Goal: Communication & Community: Answer question/provide support

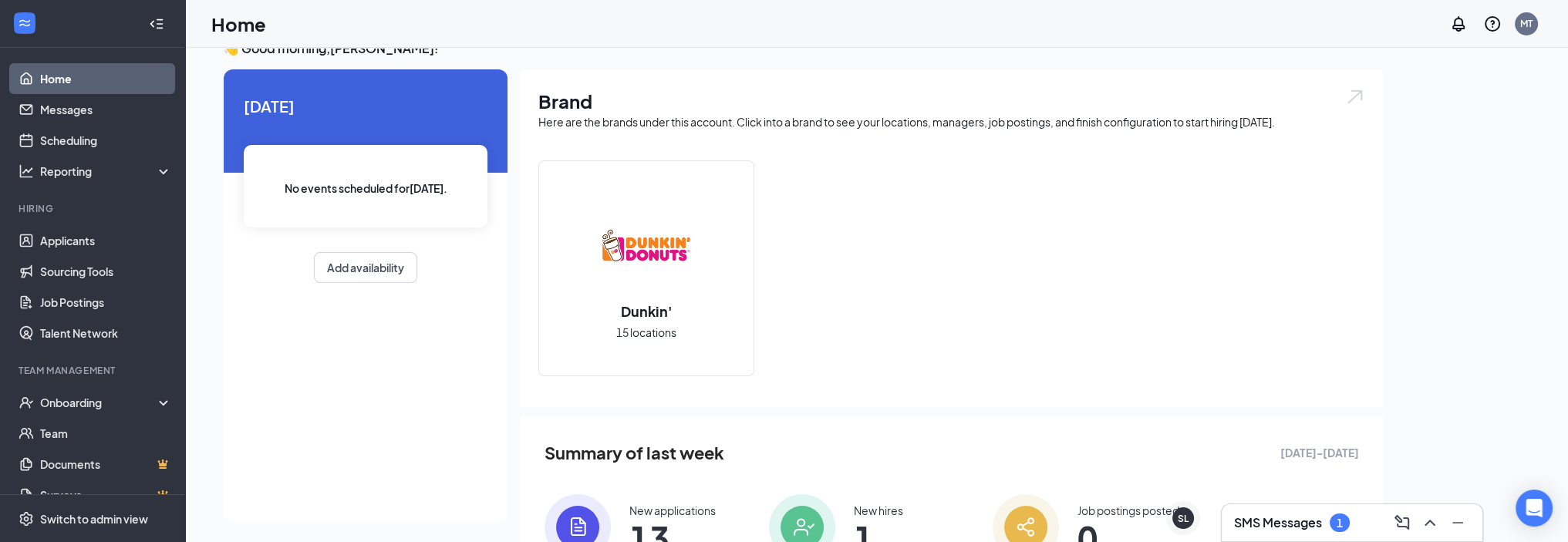
scroll to position [104, 0]
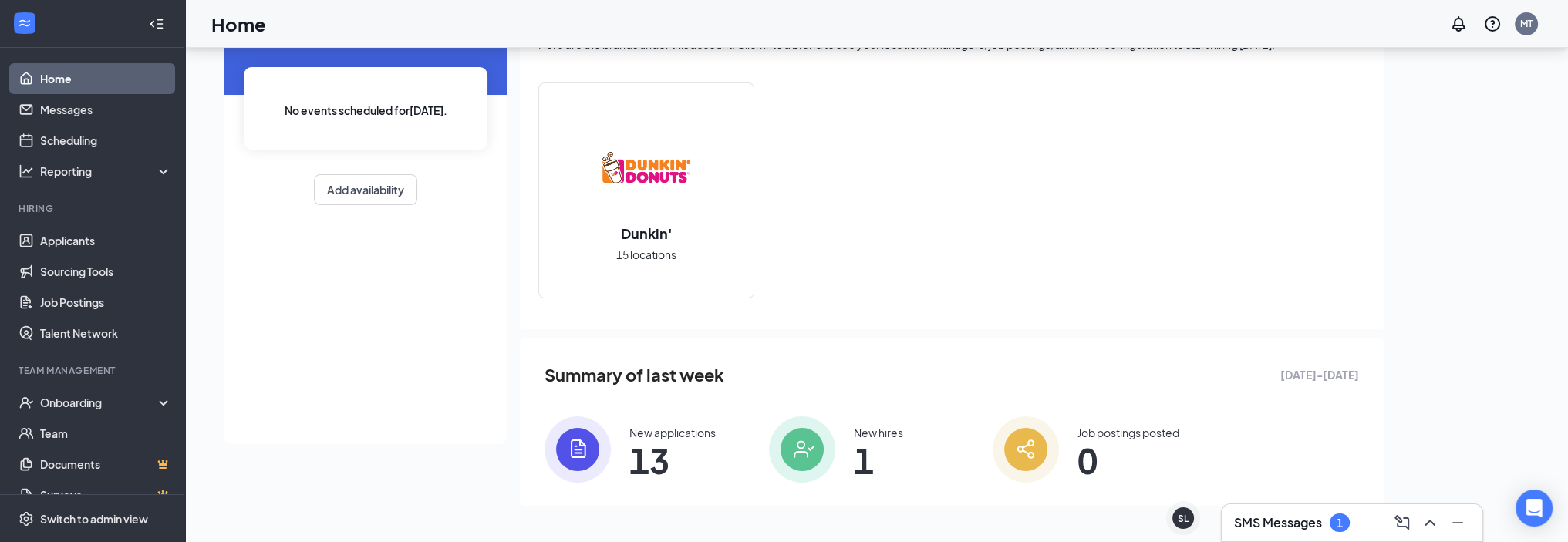
click at [647, 455] on span "13" at bounding box center [672, 460] width 87 height 27
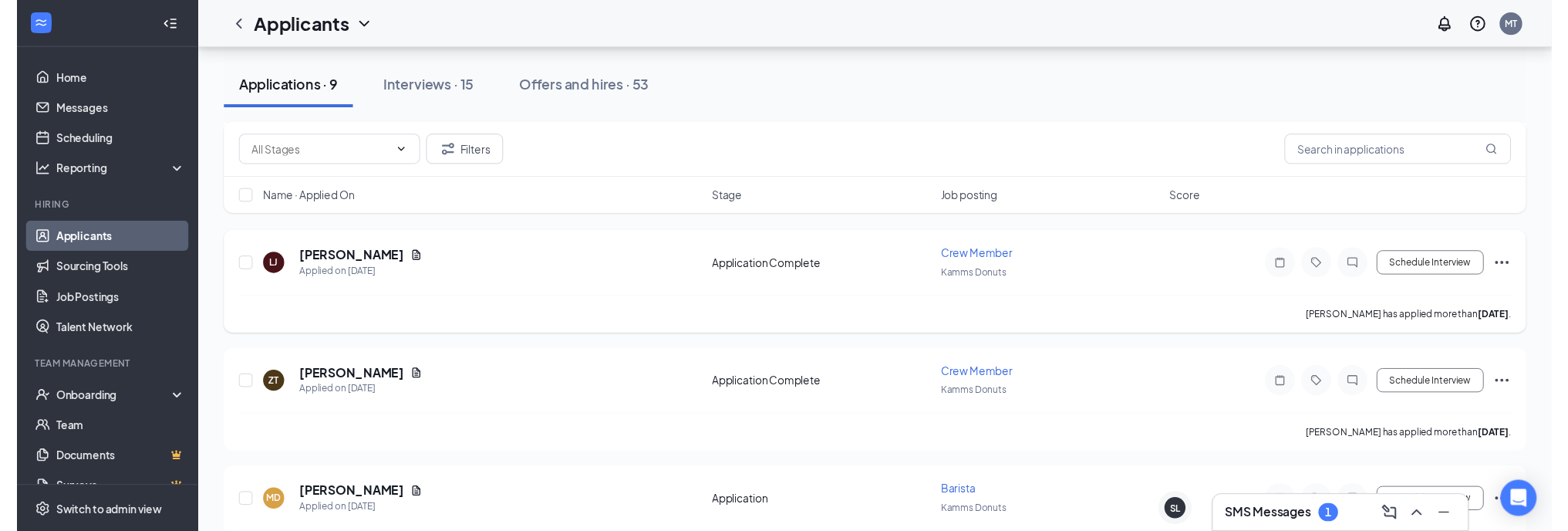
scroll to position [386, 0]
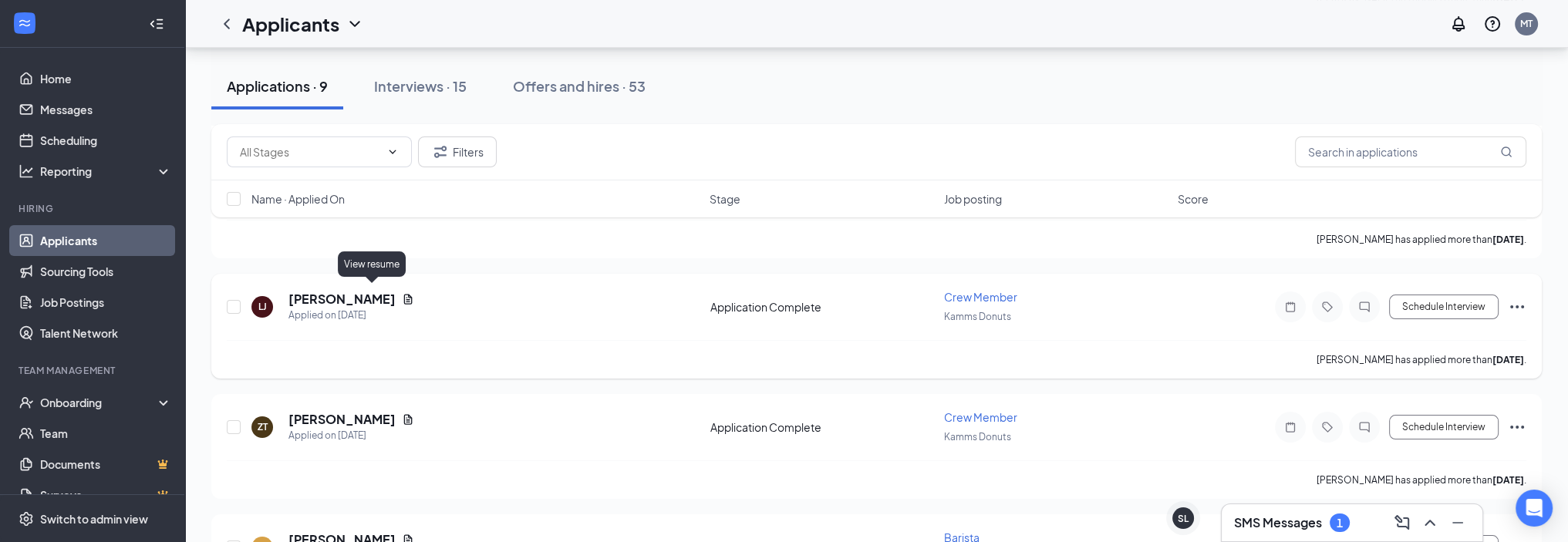
click at [402, 293] on icon "Document" at bounding box center [408, 299] width 13 height 13
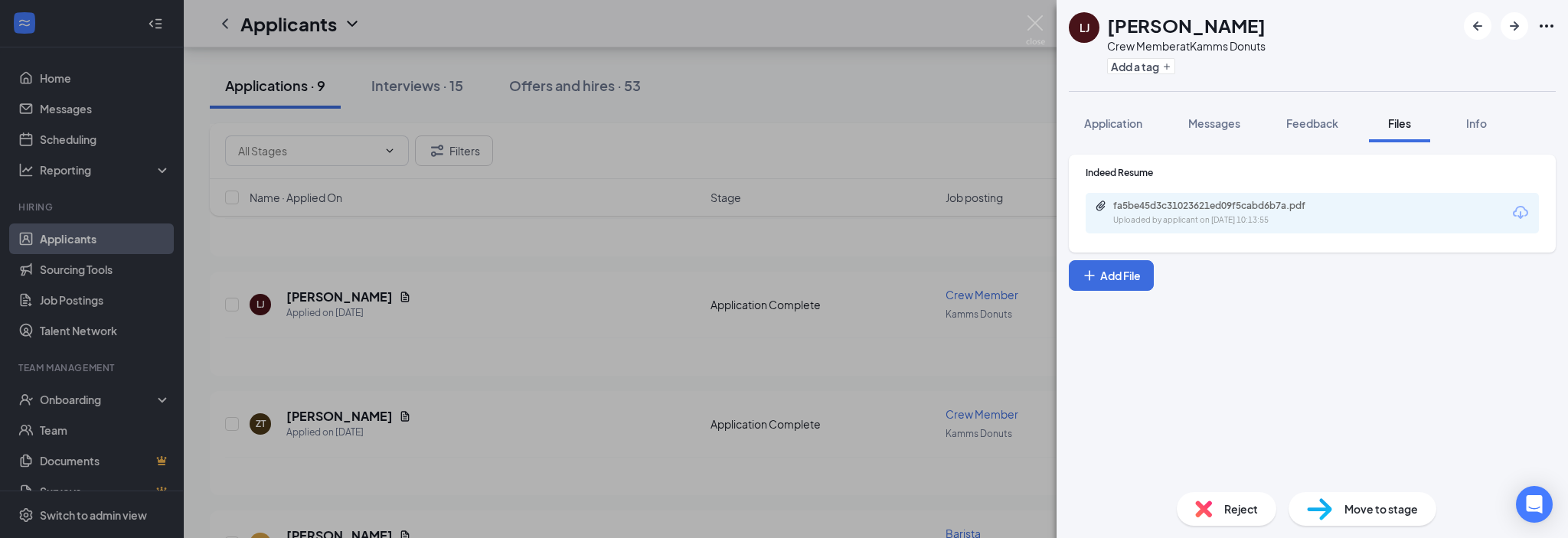
click at [1195, 198] on div "fa5be45d3c31023621ed09f5cabd6b7a.pdf Uploaded by applicant on [DATE] 10:13:55" at bounding box center [1312, 212] width 453 height 41
click at [1194, 211] on div "fa5be45d3c31023621ed09f5cabd6b7a.pdf" at bounding box center [1220, 206] width 214 height 13
click at [1033, 23] on img at bounding box center [1035, 30] width 19 height 30
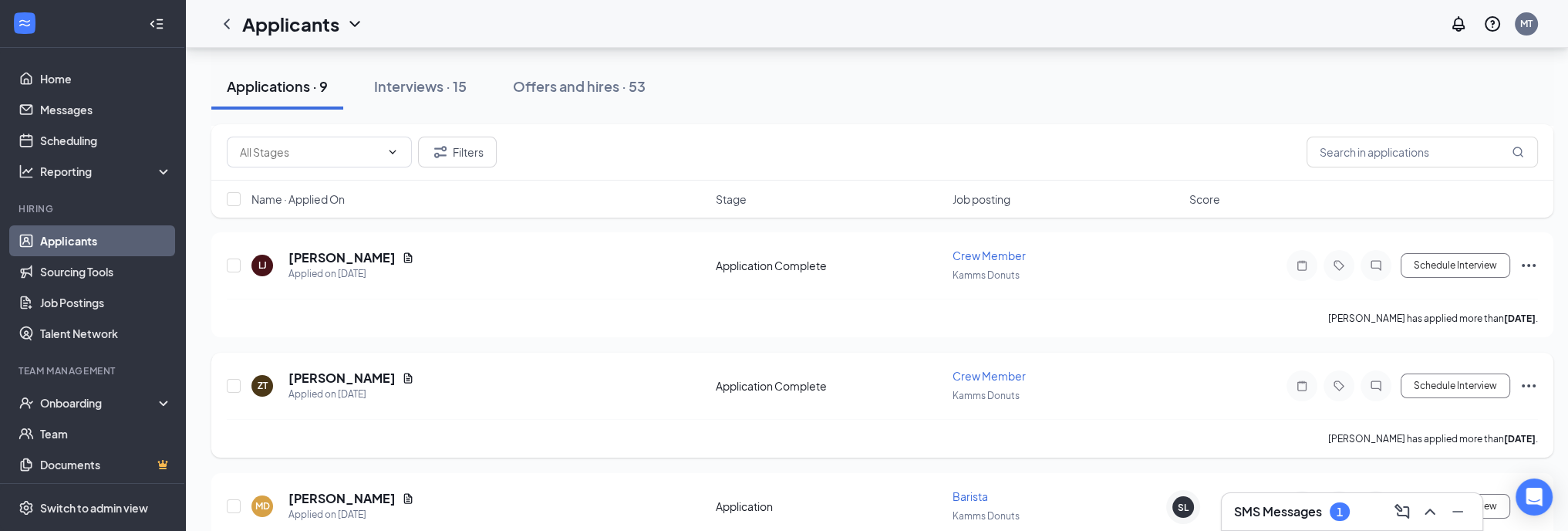
scroll to position [386, 0]
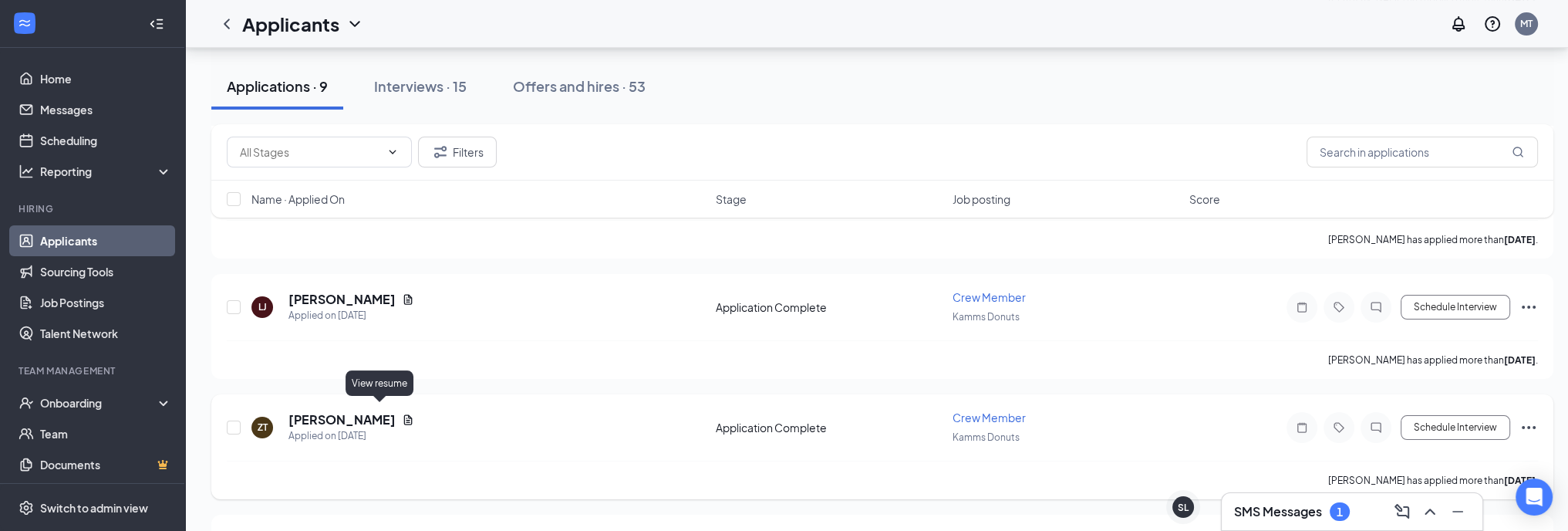
click at [404, 414] on icon "Document" at bounding box center [407, 419] width 8 height 10
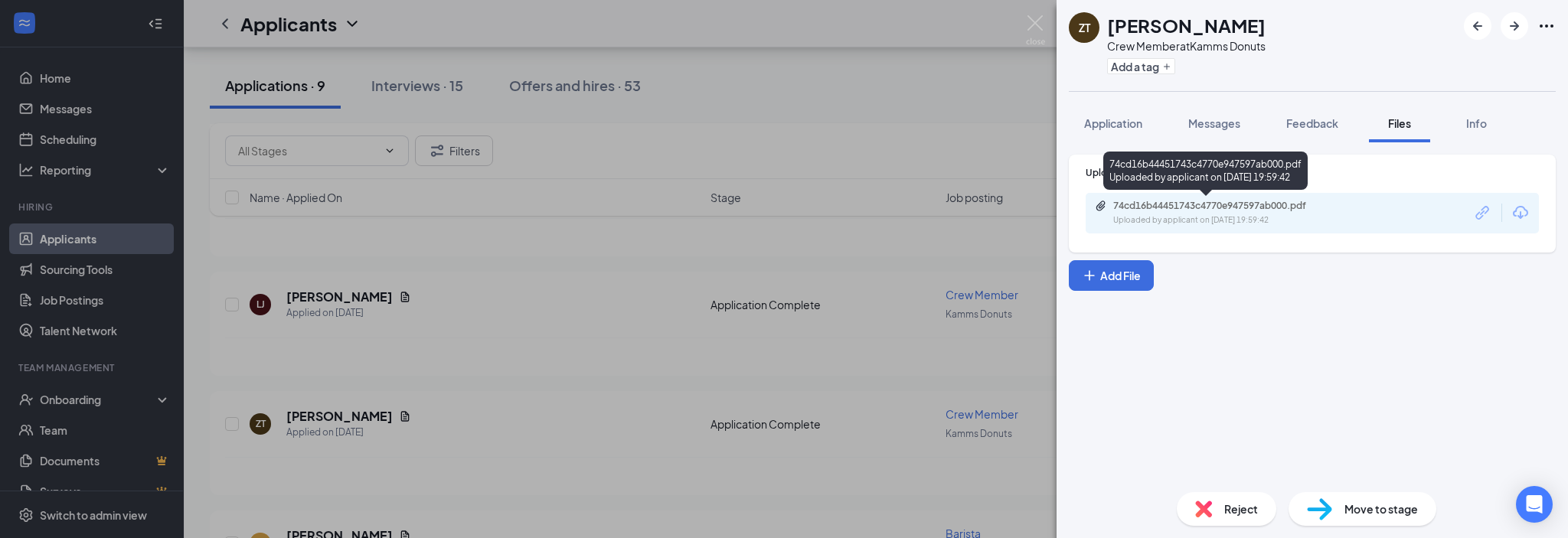
click at [1189, 202] on div "74cd16b44451743c4770e947597ab000.pdf" at bounding box center [1220, 206] width 214 height 13
click at [1038, 21] on img at bounding box center [1035, 30] width 19 height 30
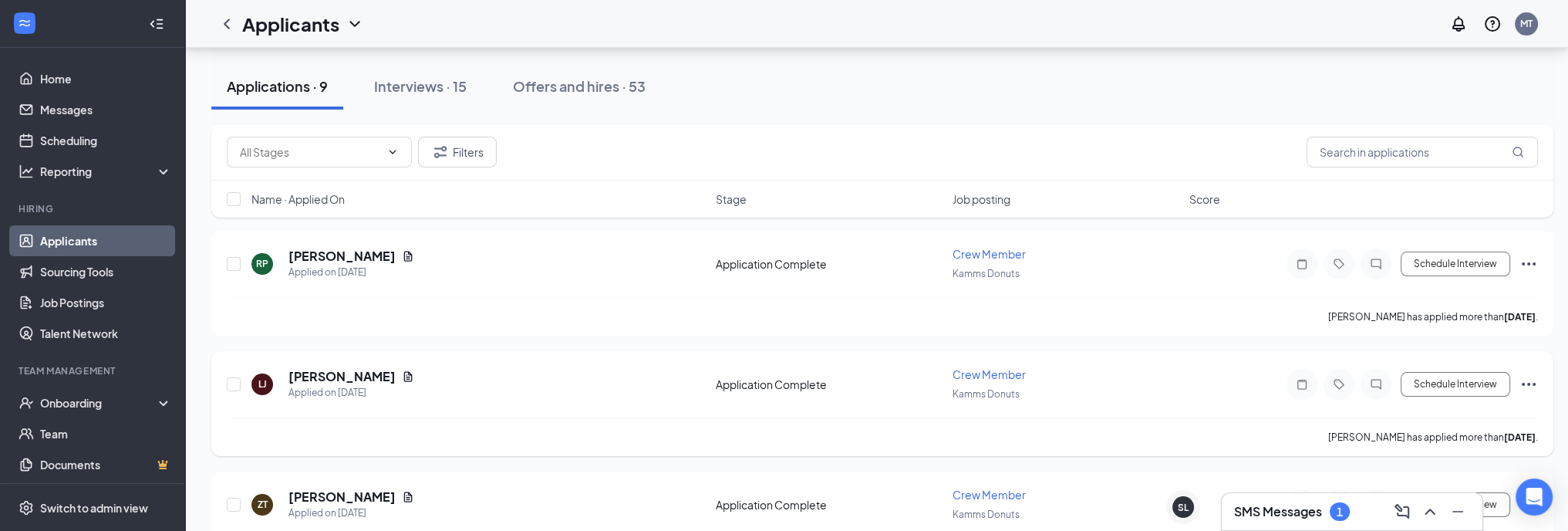
scroll to position [232, 0]
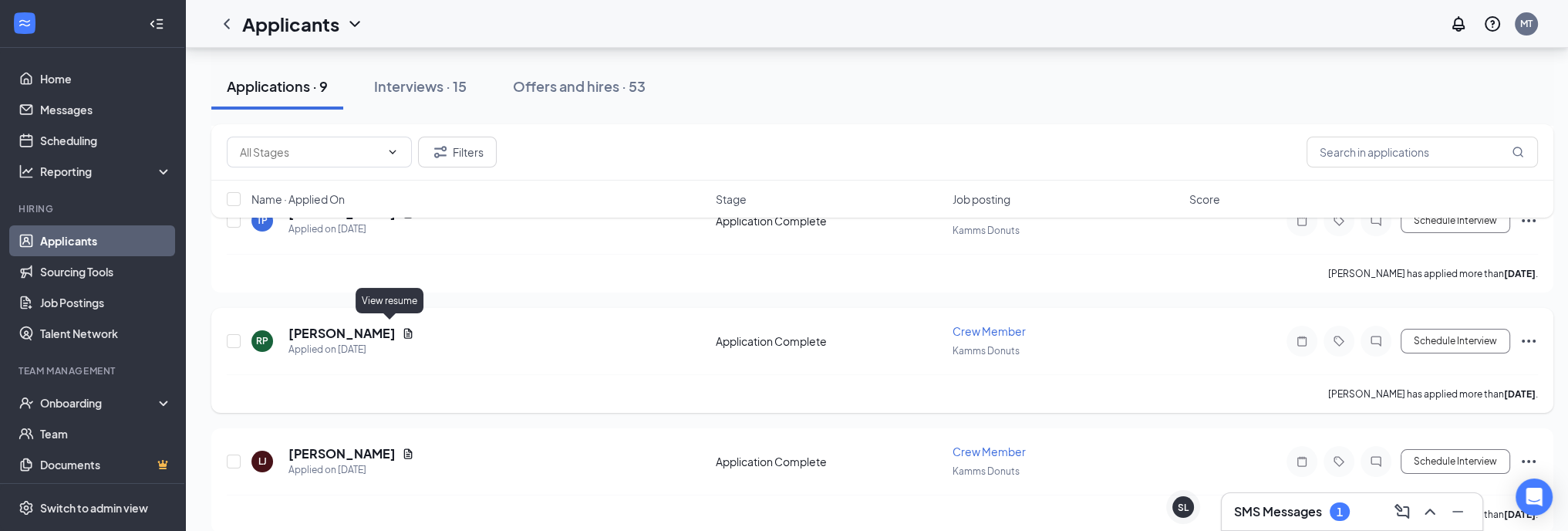
click at [402, 328] on icon "Document" at bounding box center [408, 334] width 13 height 13
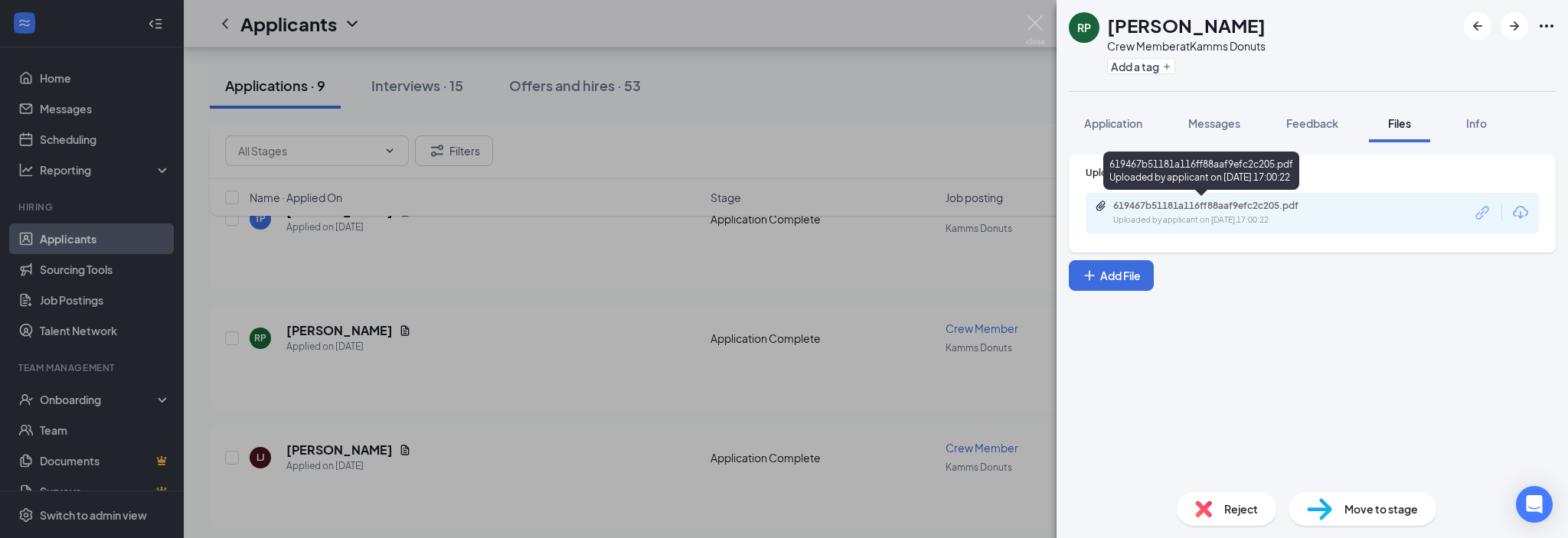
click at [1232, 215] on div "Uploaded by applicant on [DATE] 17:00:22" at bounding box center [1228, 221] width 230 height 13
click at [1031, 22] on img at bounding box center [1035, 30] width 19 height 30
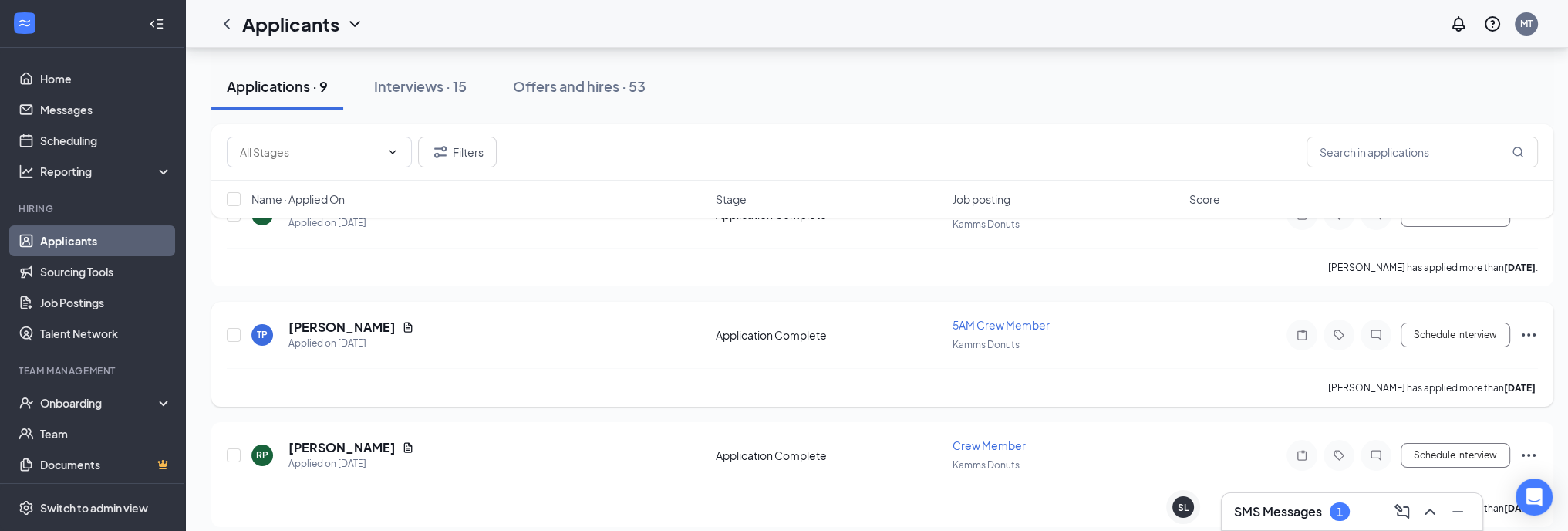
scroll to position [78, 0]
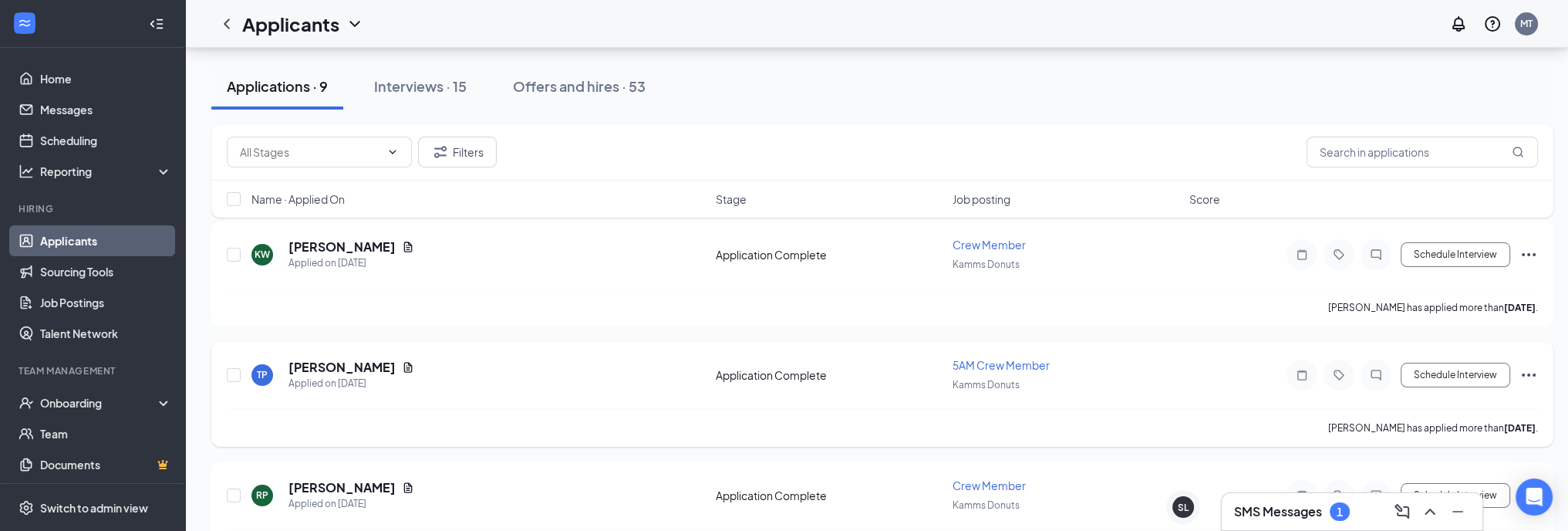
click at [396, 359] on div "[PERSON_NAME]" at bounding box center [351, 367] width 126 height 17
click at [404, 367] on icon "Document" at bounding box center [407, 367] width 8 height 10
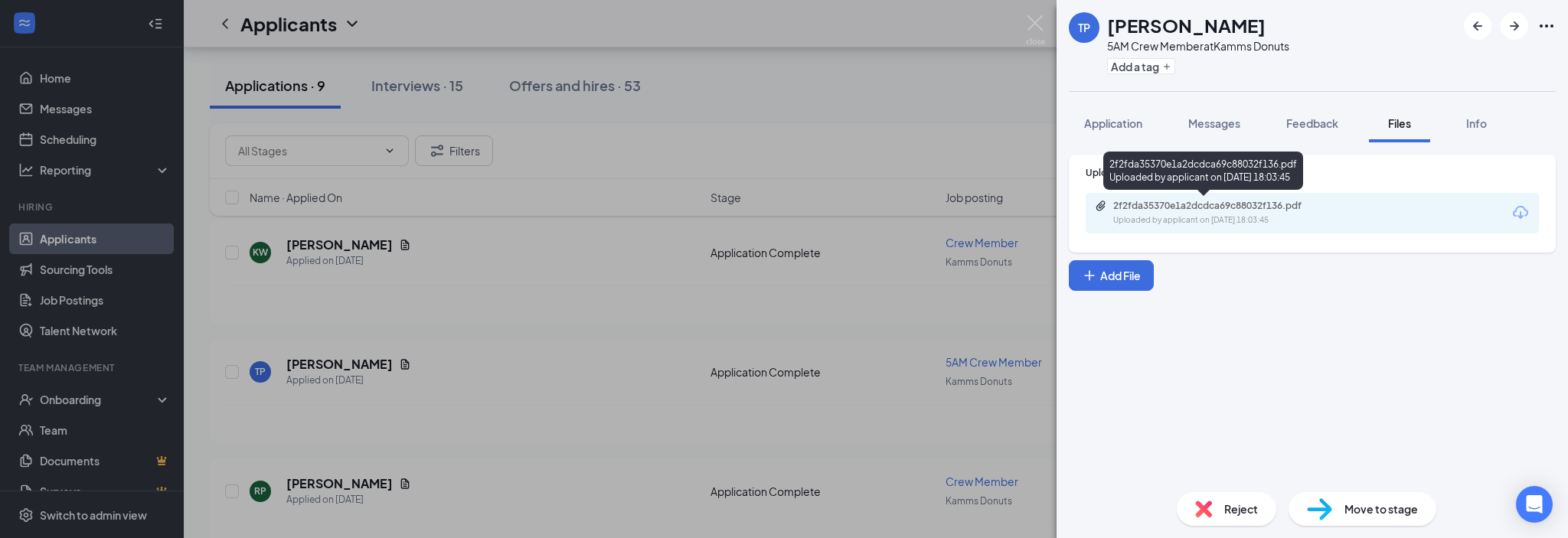
click at [1217, 210] on div "2f2fda35370e1a2dcdca69c88032f136.pdf" at bounding box center [1220, 206] width 214 height 13
click at [1038, 26] on img at bounding box center [1035, 30] width 19 height 30
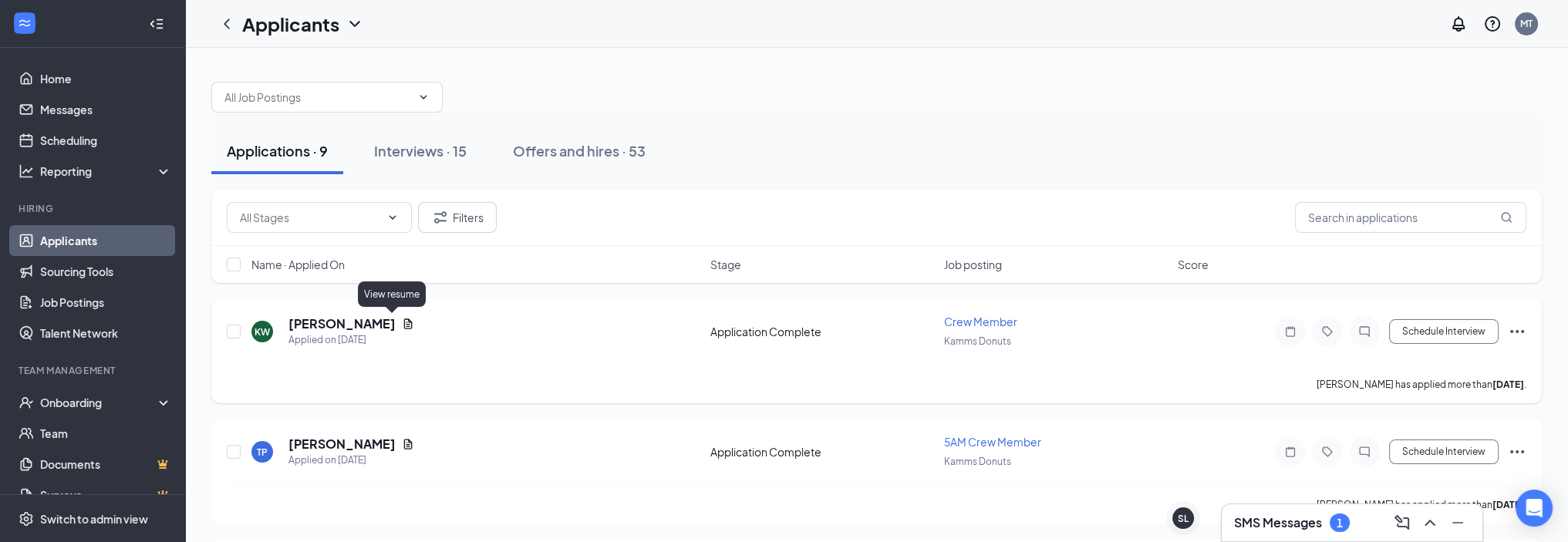
click at [402, 326] on icon "Document" at bounding box center [408, 324] width 13 height 13
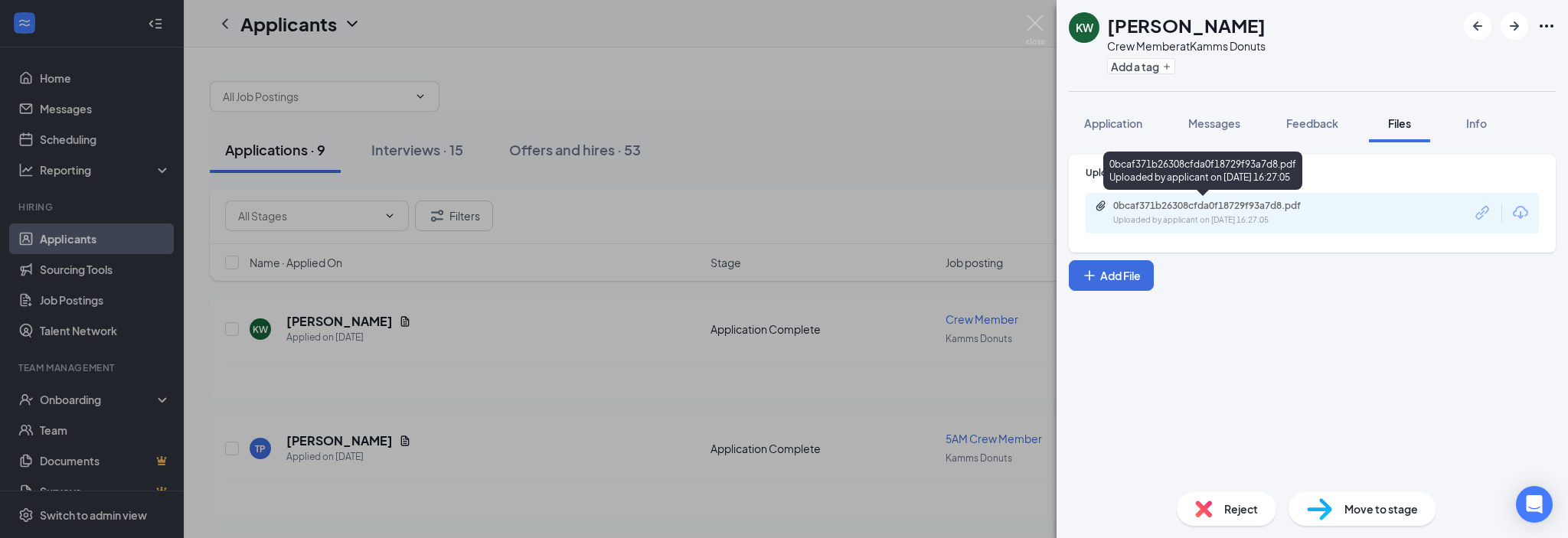
click at [1213, 208] on div "0bcaf371b26308cfda0f18729f93a7d8.pdf" at bounding box center [1220, 206] width 214 height 13
click at [1026, 21] on img at bounding box center [1035, 30] width 19 height 30
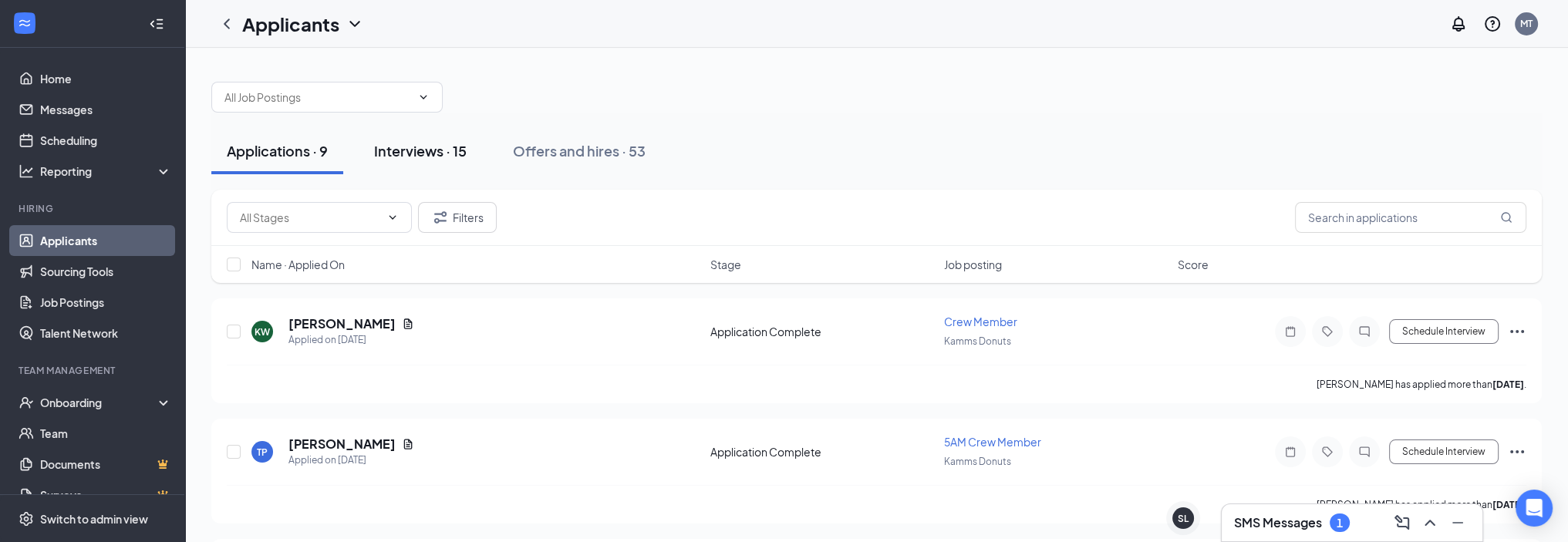
click at [431, 148] on div "Interviews · 15" at bounding box center [420, 150] width 93 height 19
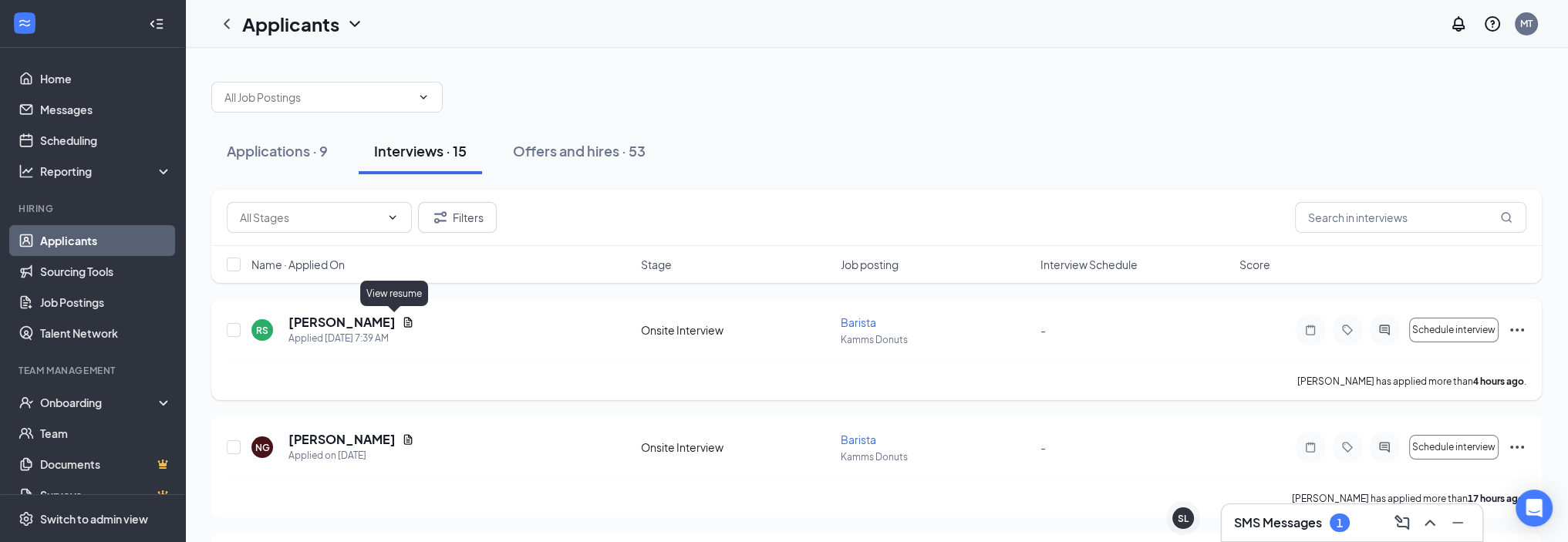
click at [404, 321] on icon "Document" at bounding box center [407, 322] width 8 height 10
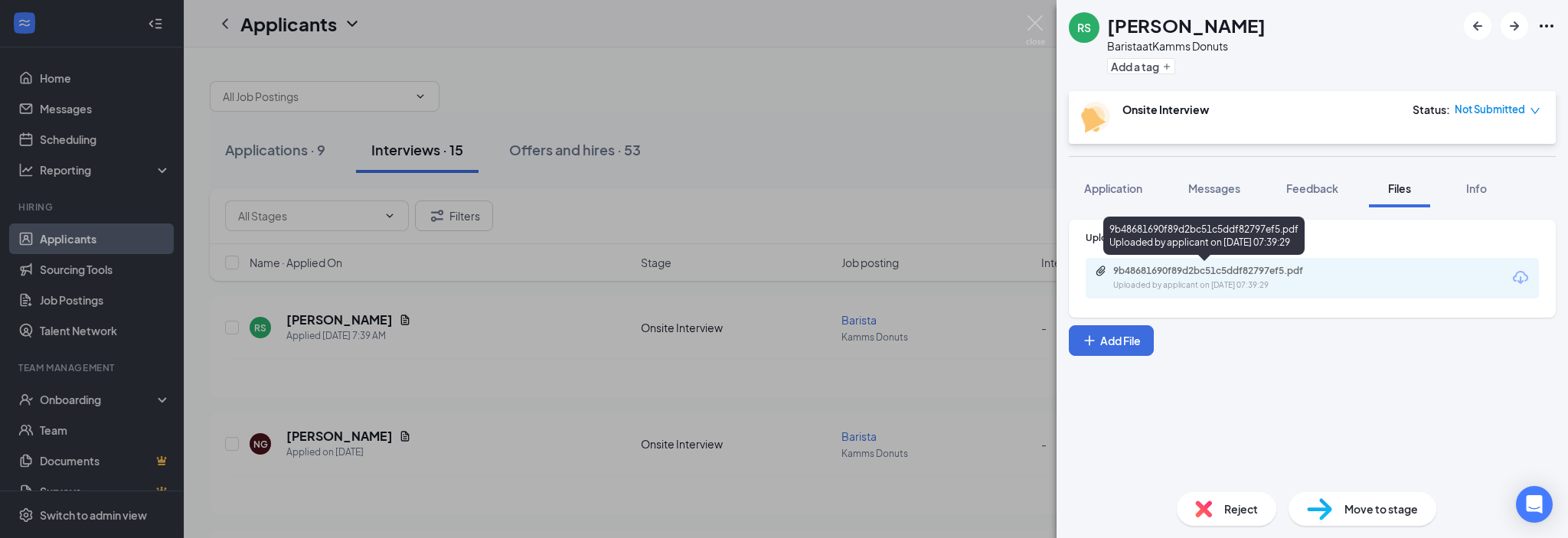
click at [1181, 281] on div "Uploaded by applicant on [DATE] 07:39:29" at bounding box center [1228, 286] width 230 height 13
click at [1038, 24] on img at bounding box center [1035, 30] width 19 height 30
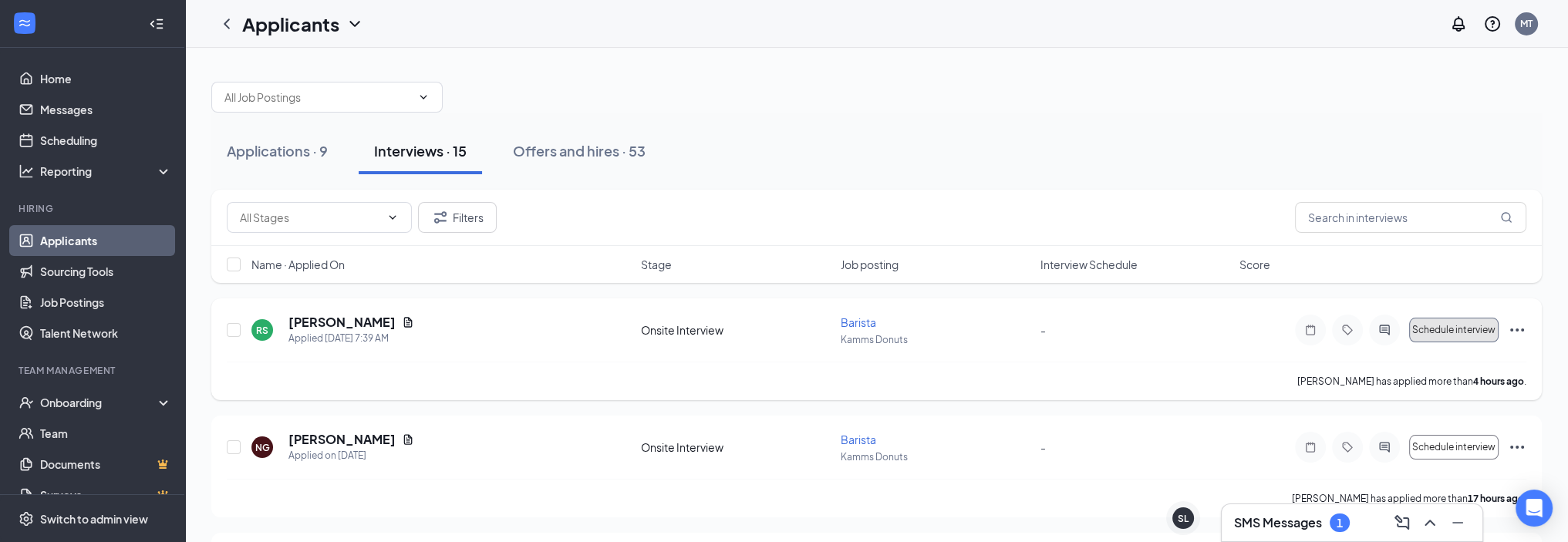
click at [1457, 326] on span "Schedule interview" at bounding box center [1453, 330] width 83 height 11
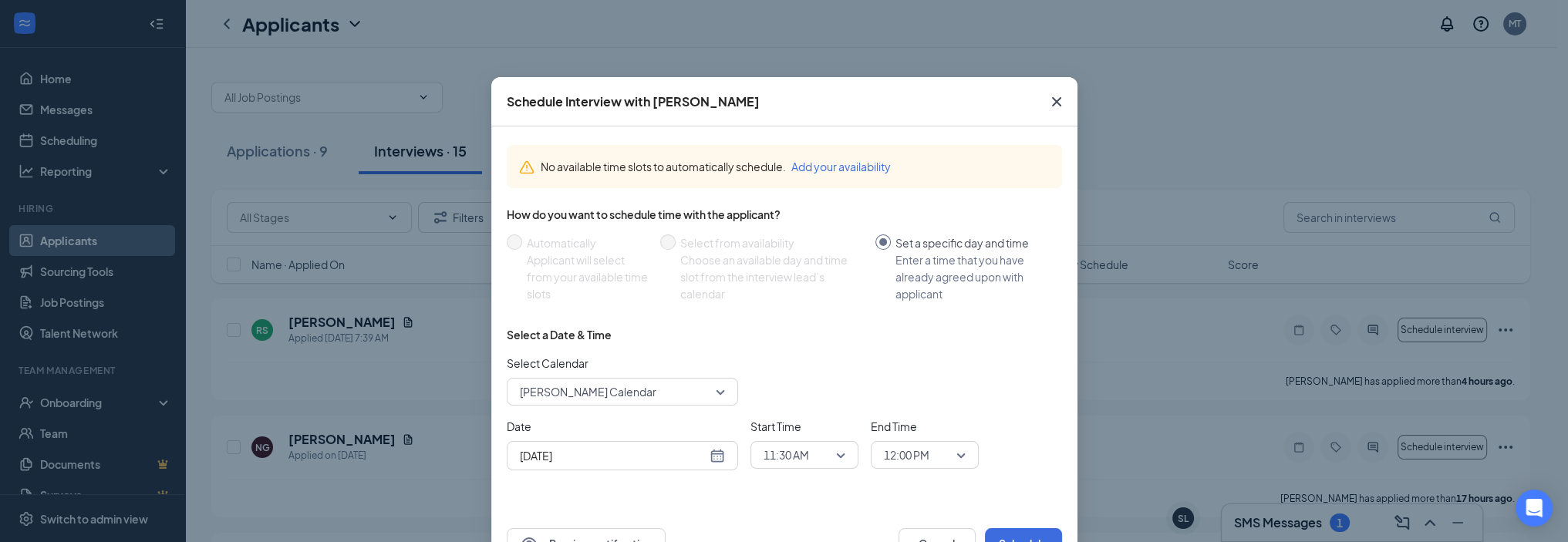
click at [1051, 99] on icon "Cross" at bounding box center [1056, 102] width 9 height 9
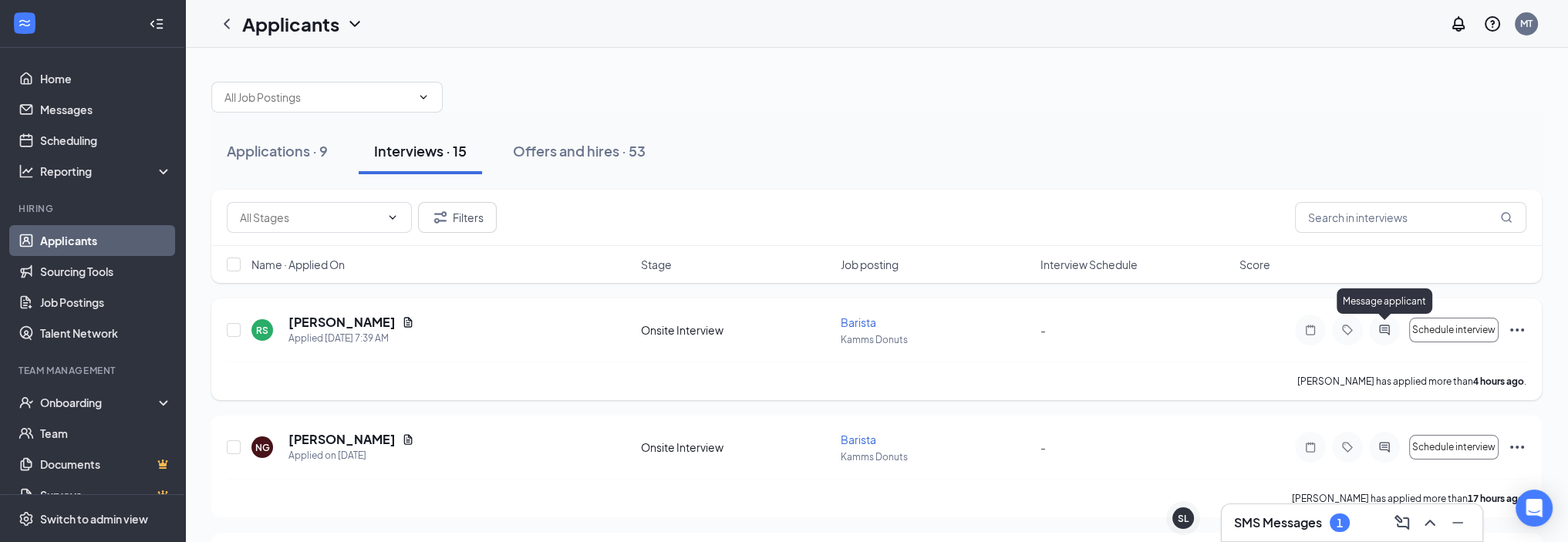
click at [1380, 329] on icon "ActiveChat" at bounding box center [1384, 330] width 18 height 13
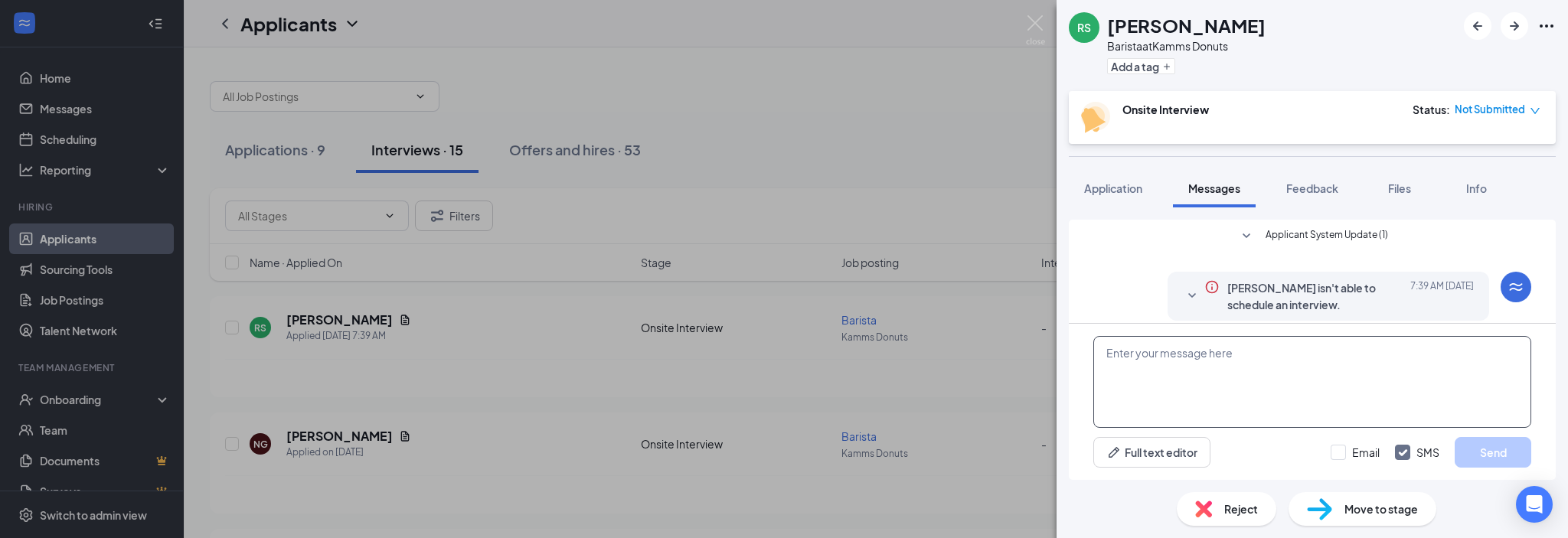
click at [1144, 363] on textarea at bounding box center [1312, 382] width 438 height 92
type textarea "Hello [PERSON_NAME],"
click at [1490, 448] on button "Send" at bounding box center [1492, 452] width 77 height 31
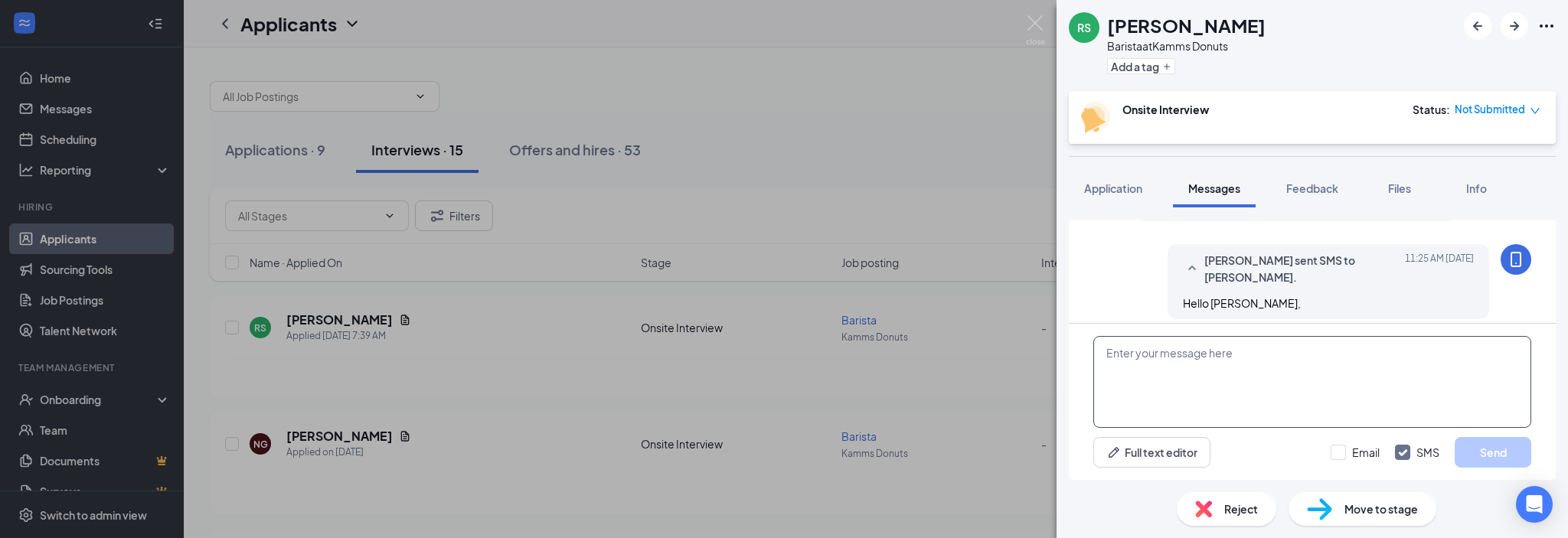
scroll to position [381, 0]
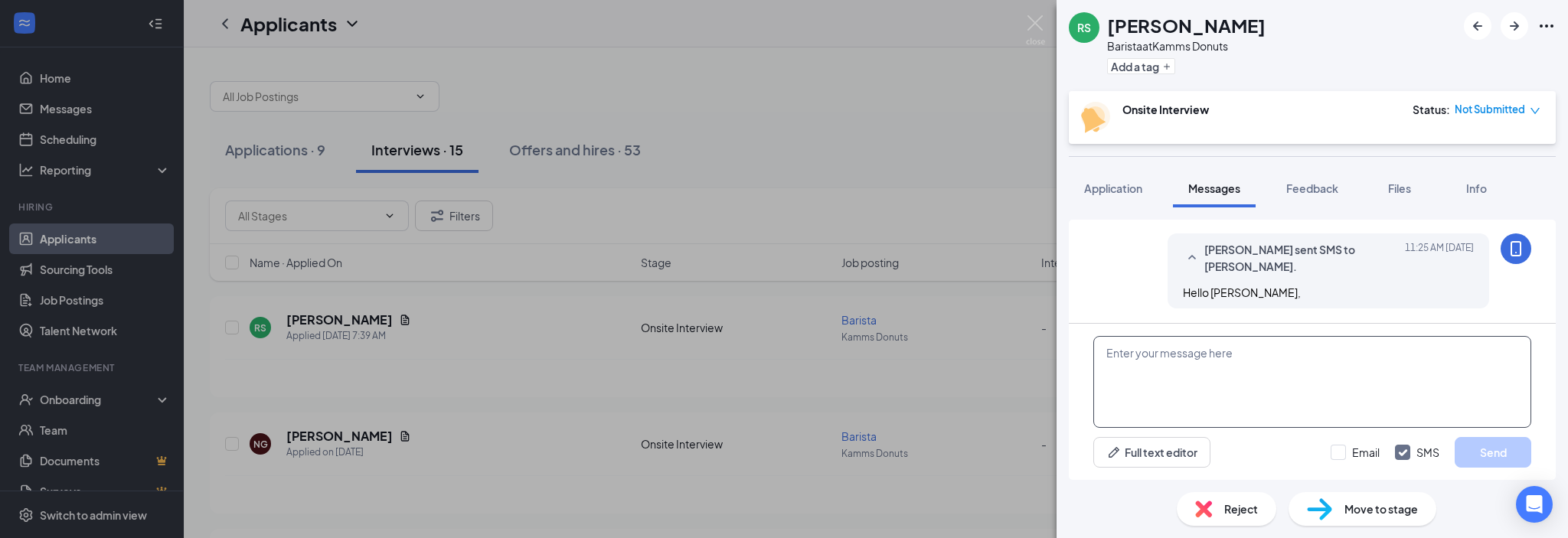
click at [1236, 373] on textarea at bounding box center [1312, 382] width 438 height 92
click at [1268, 394] on textarea "When would you like to come in for an interview?" at bounding box center [1312, 382] width 438 height 92
type textarea "When would you like to come in for an interview?"
click at [1485, 446] on button "Send" at bounding box center [1492, 452] width 77 height 31
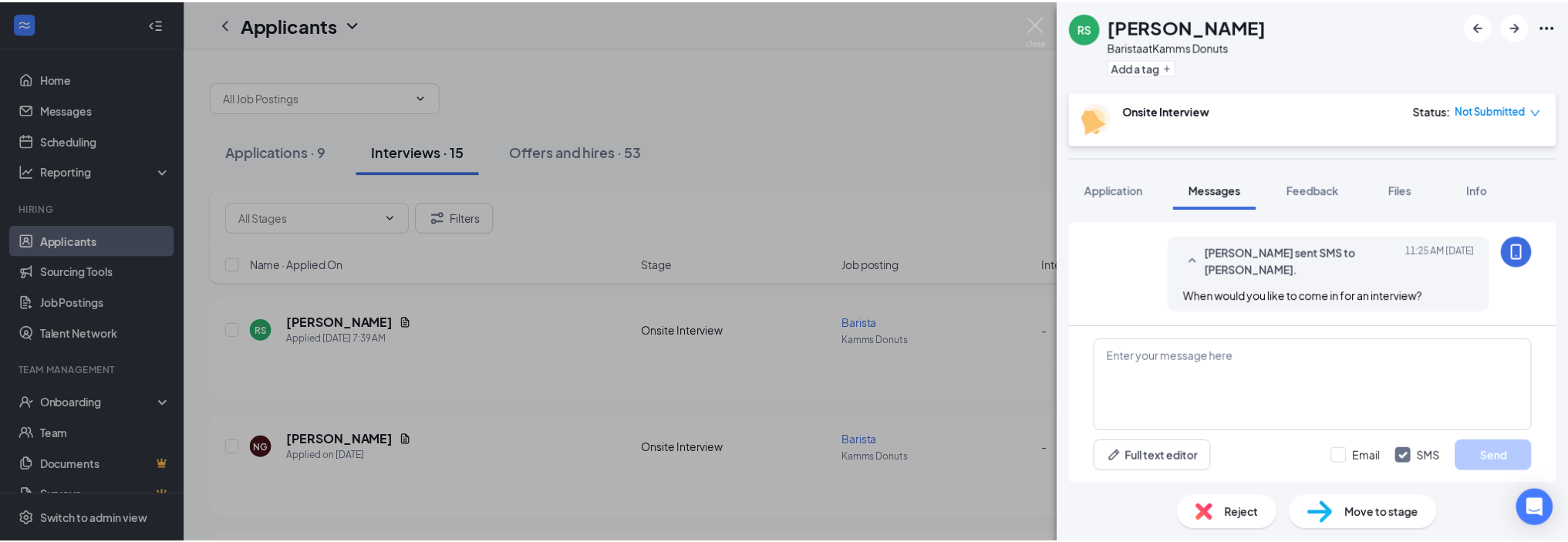
scroll to position [483, 0]
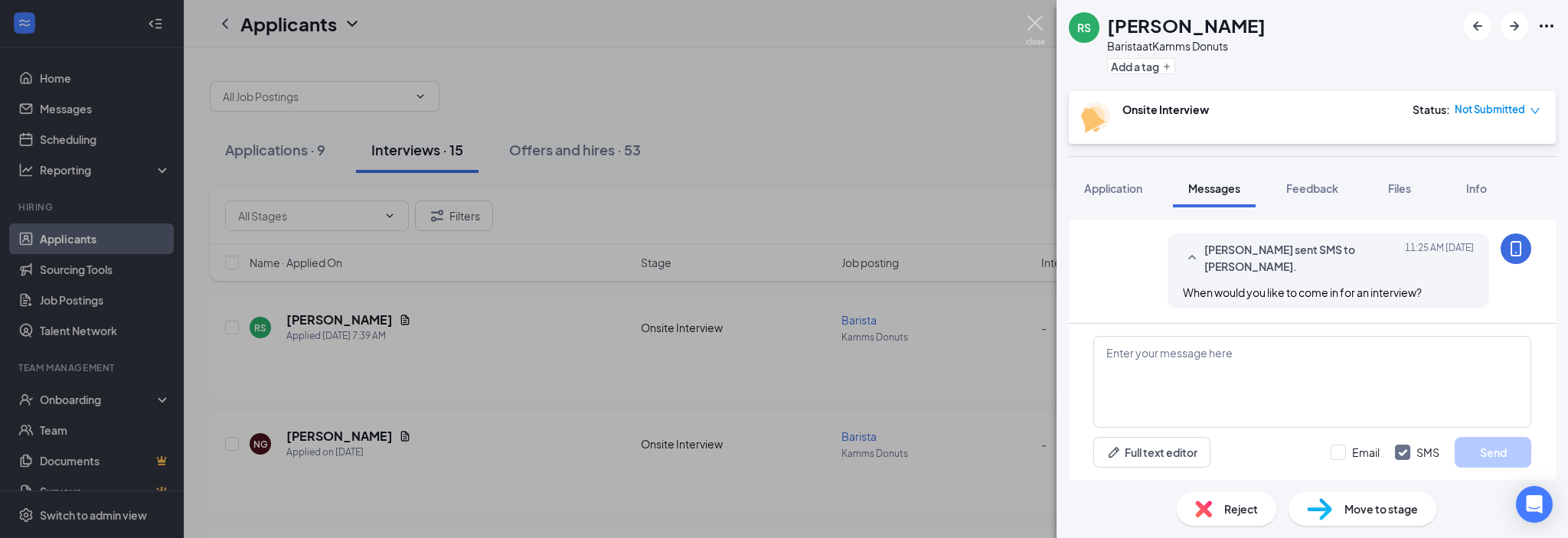
click at [1033, 29] on img at bounding box center [1035, 30] width 19 height 30
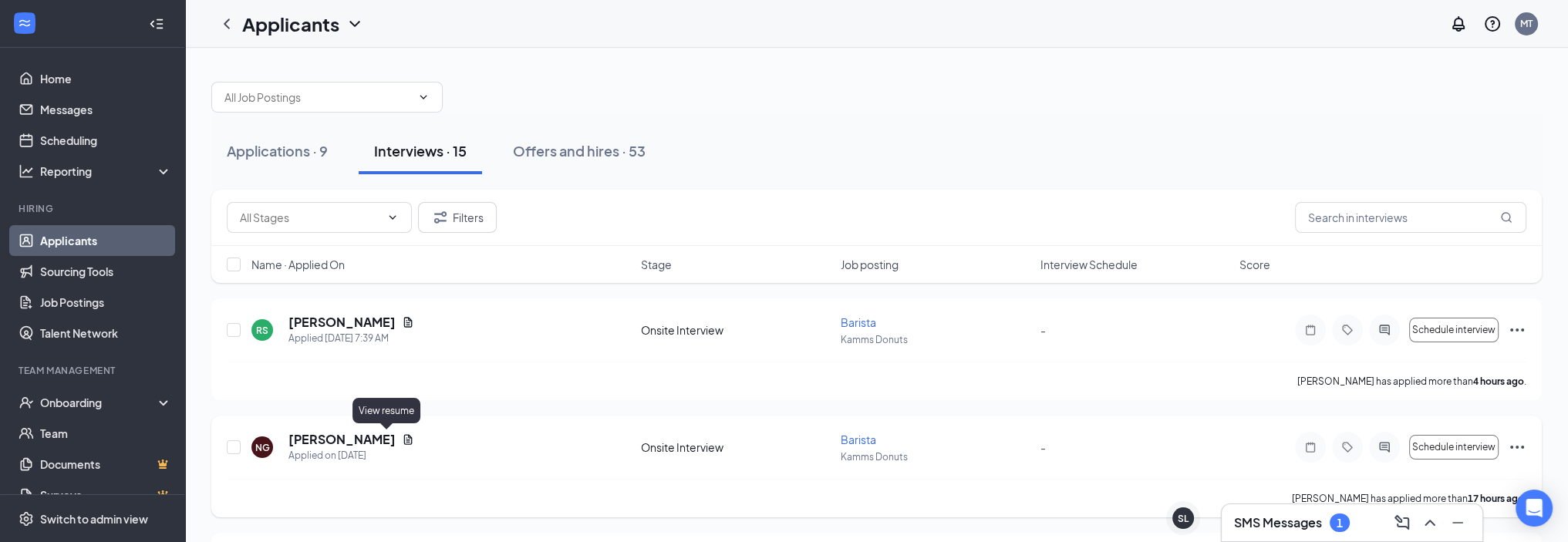
click at [404, 437] on icon "Document" at bounding box center [407, 438] width 8 height 10
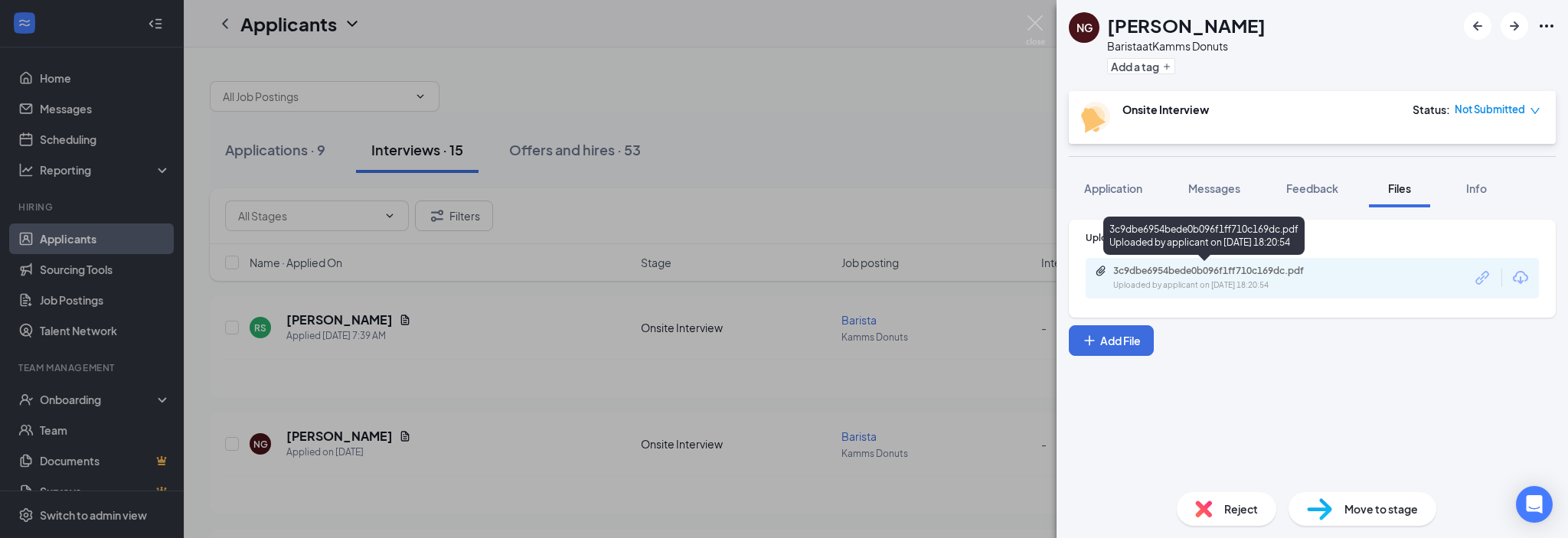
click at [1145, 266] on div "3c9dbe6954bede0b096f1ff710c169dc.pdf" at bounding box center [1220, 271] width 214 height 13
click at [1035, 21] on img at bounding box center [1035, 30] width 19 height 30
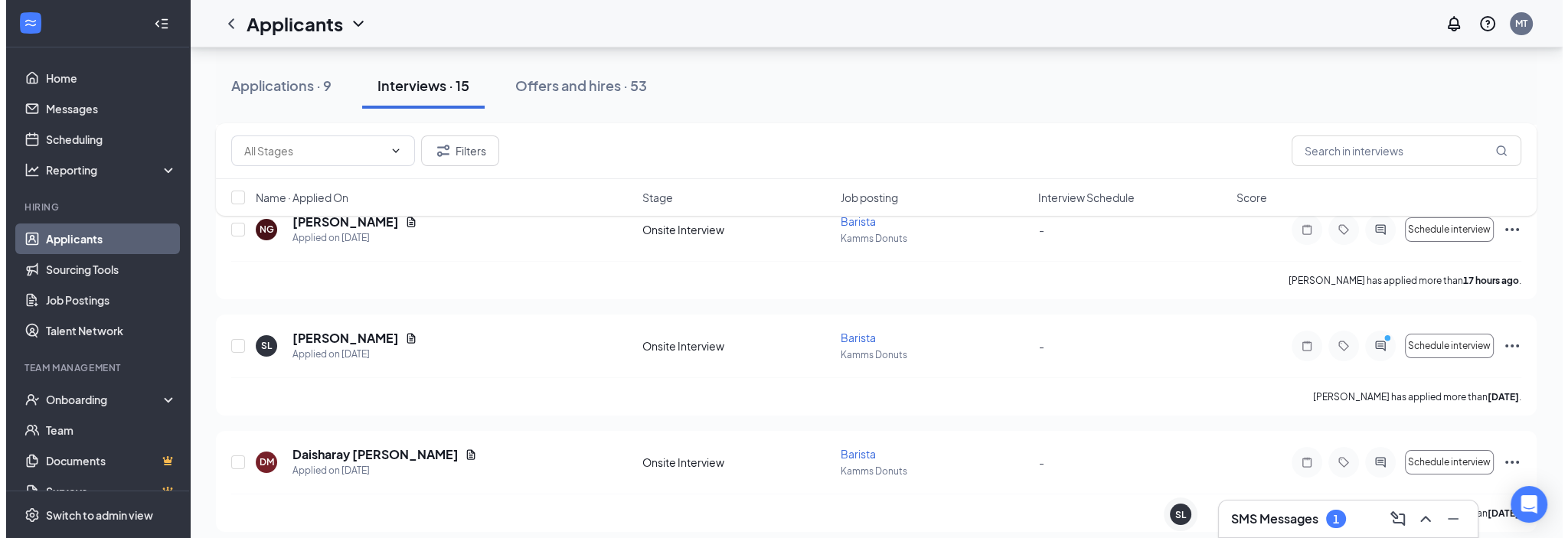
scroll to position [230, 0]
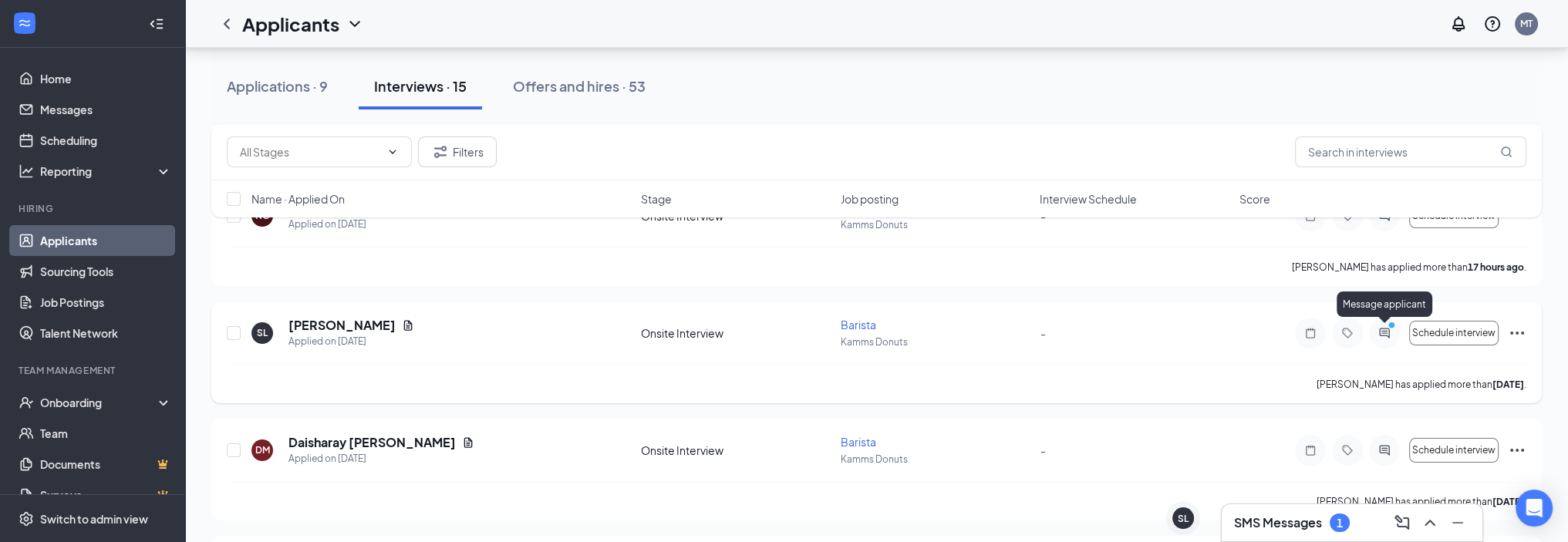
click at [1392, 326] on circle "PrimaryDot" at bounding box center [1391, 325] width 7 height 7
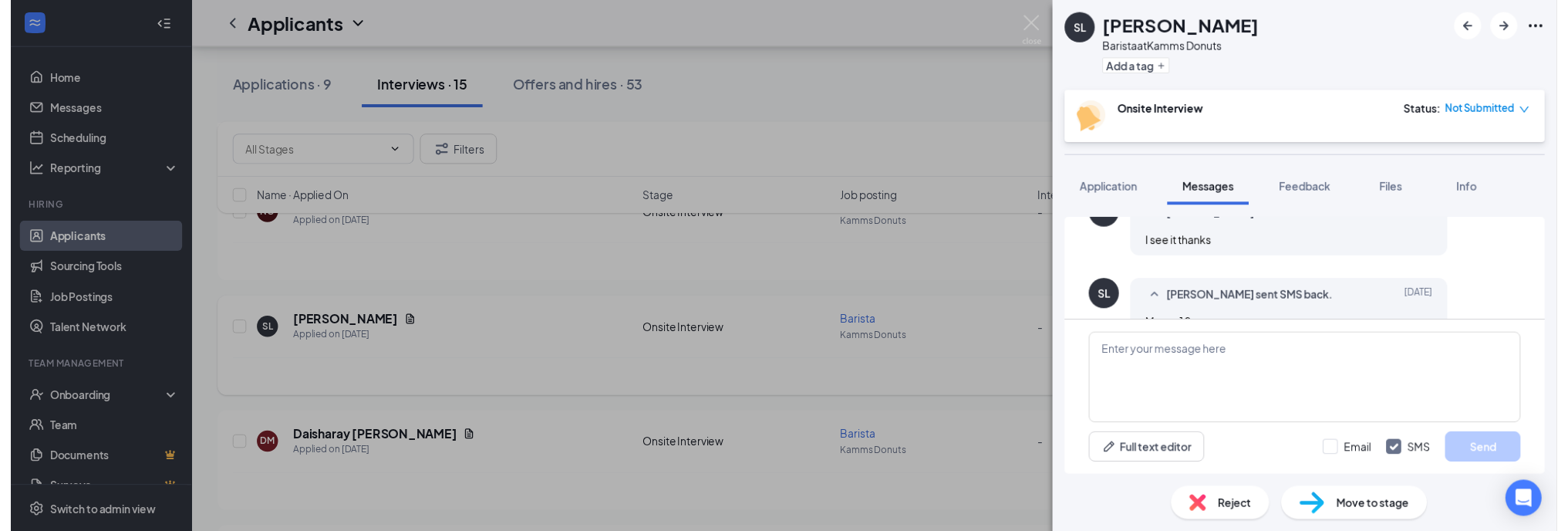
scroll to position [817, 0]
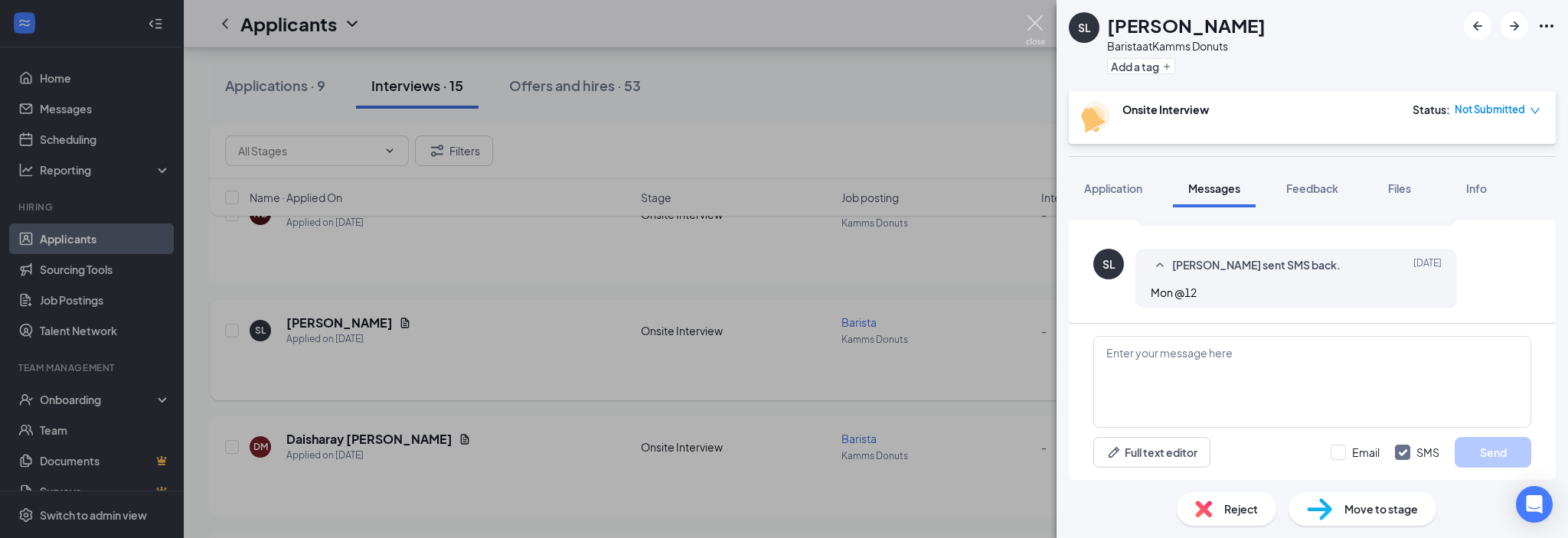
click at [1036, 17] on img at bounding box center [1035, 30] width 19 height 30
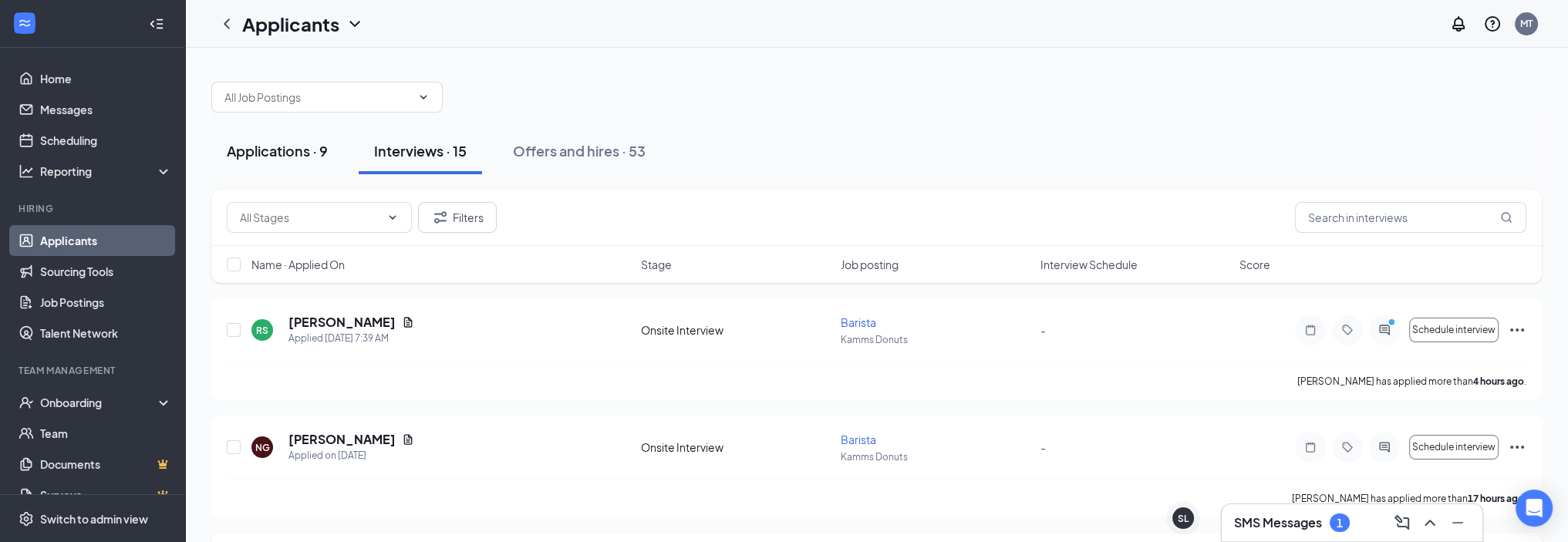
click at [298, 143] on div "Applications · 9" at bounding box center [277, 150] width 101 height 19
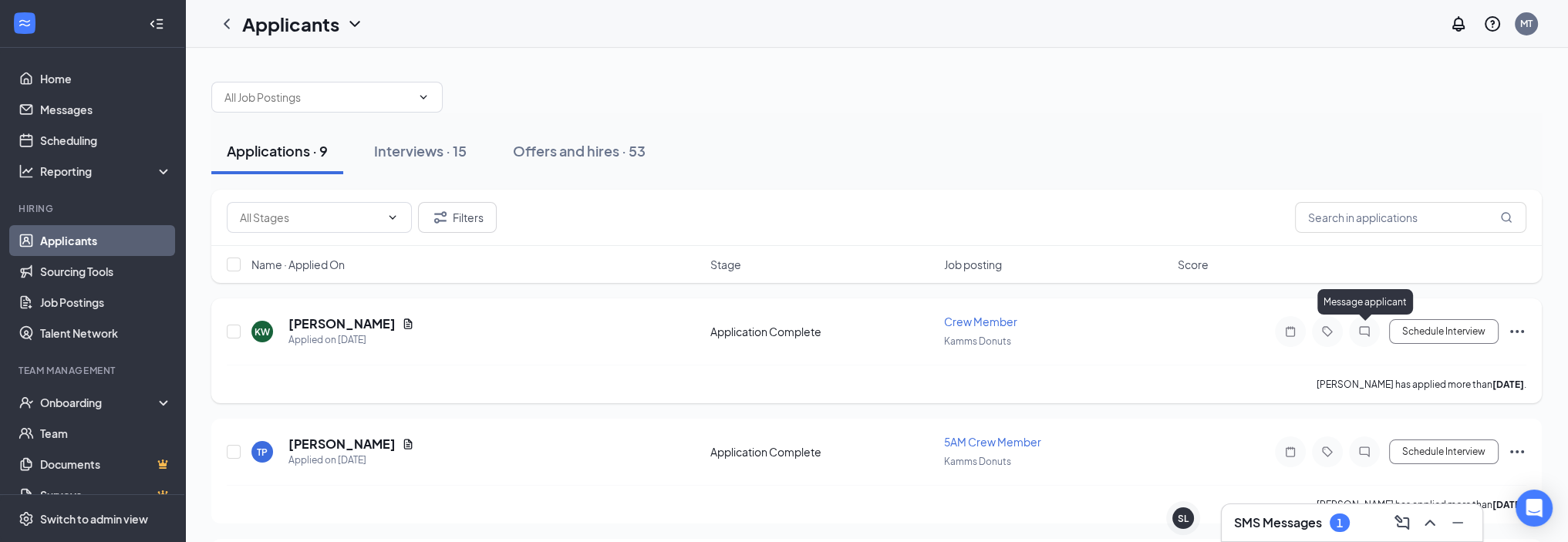
click at [1367, 329] on icon "ChatInactive" at bounding box center [1364, 332] width 18 height 13
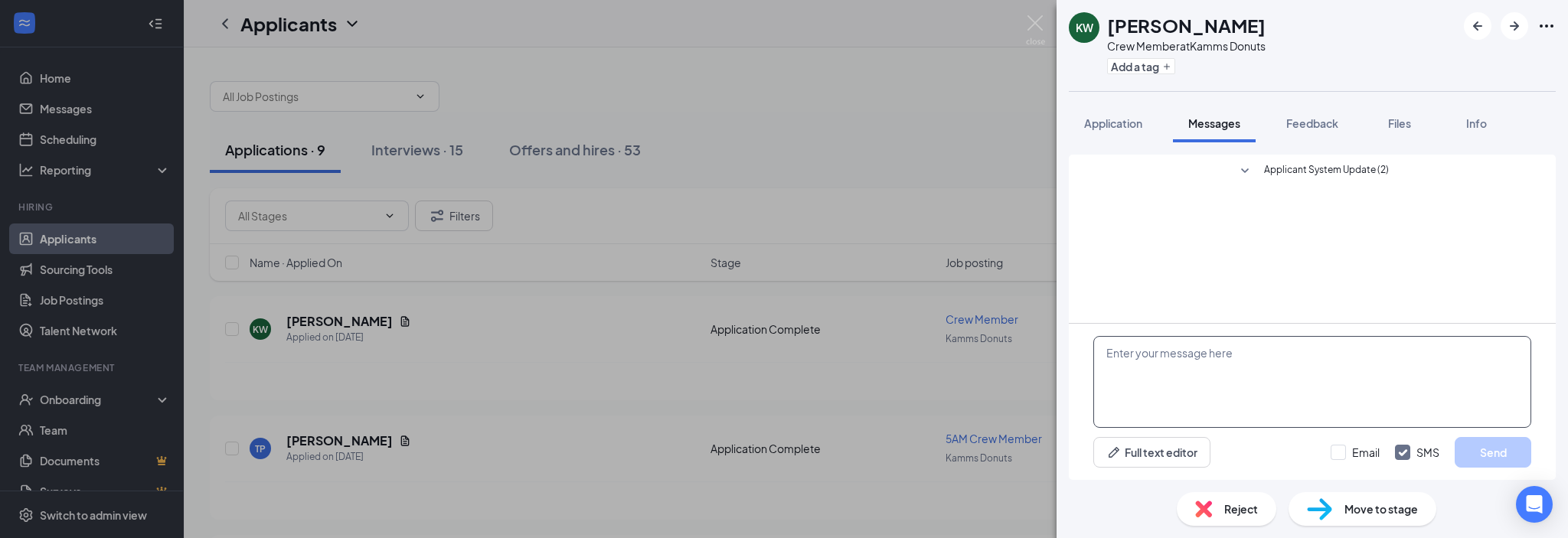
click at [1215, 353] on textarea at bounding box center [1312, 382] width 438 height 92
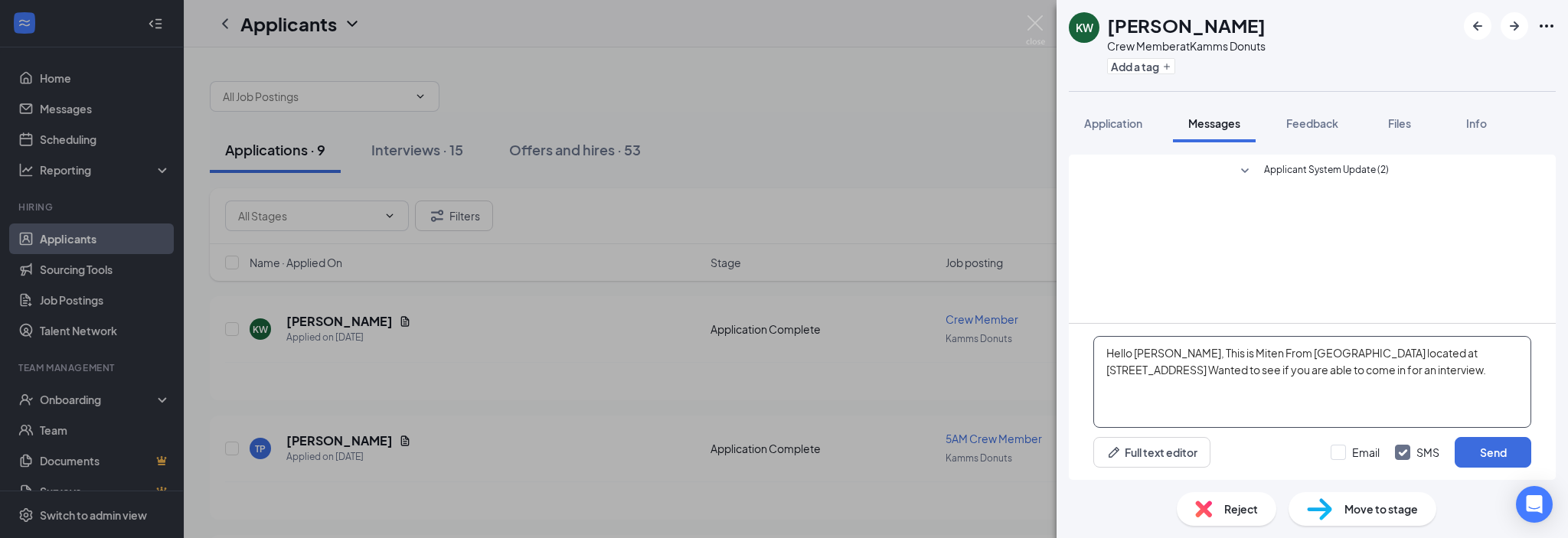
click at [1421, 352] on textarea "Hello [PERSON_NAME], This is Miten From [GEOGRAPHIC_DATA] located at [STREET_AD…" at bounding box center [1312, 382] width 438 height 92
click at [1425, 355] on textarea "Hello [PERSON_NAME], This is Miten From [GEOGRAPHIC_DATA] located at [STREET_AD…" at bounding box center [1312, 382] width 438 height 92
type textarea "Hello [PERSON_NAME], This is Miten From [GEOGRAPHIC_DATA] located at [STREET_AD…"
drag, startPoint x: 1425, startPoint y: 355, endPoint x: 1500, endPoint y: 219, distance: 155.3
click at [1501, 216] on div "Applicant System Update (2)" at bounding box center [1312, 239] width 487 height 168
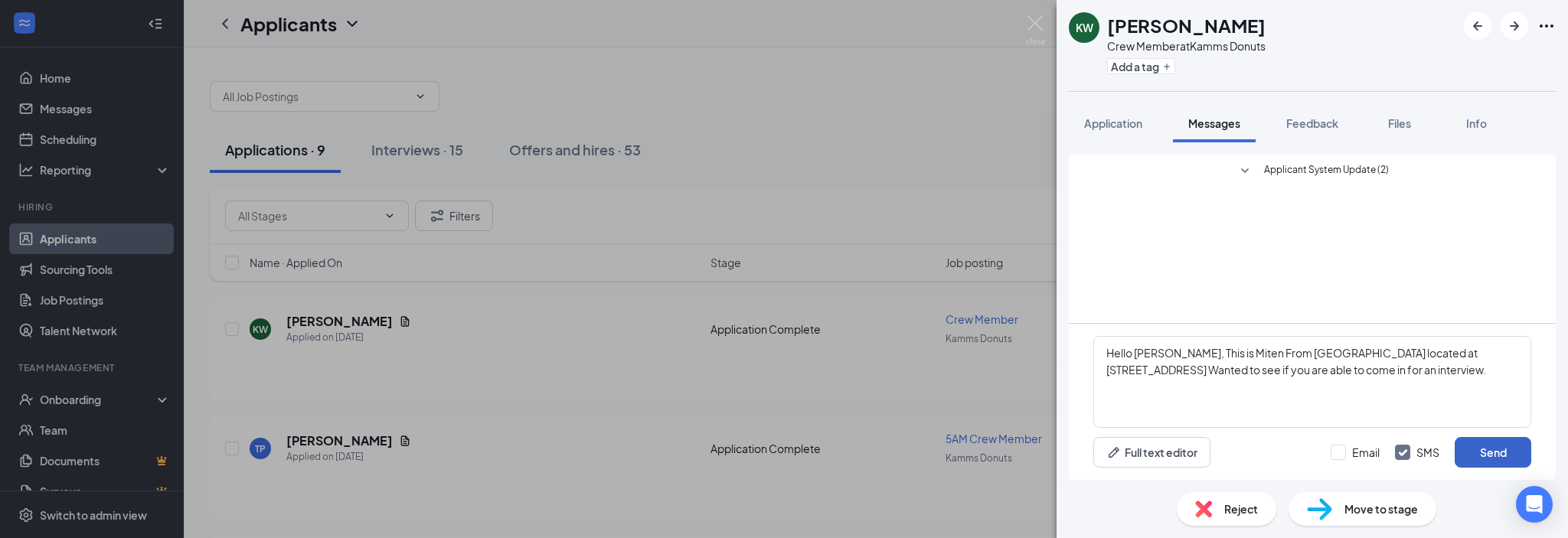
click at [1476, 446] on button "Send" at bounding box center [1492, 452] width 77 height 31
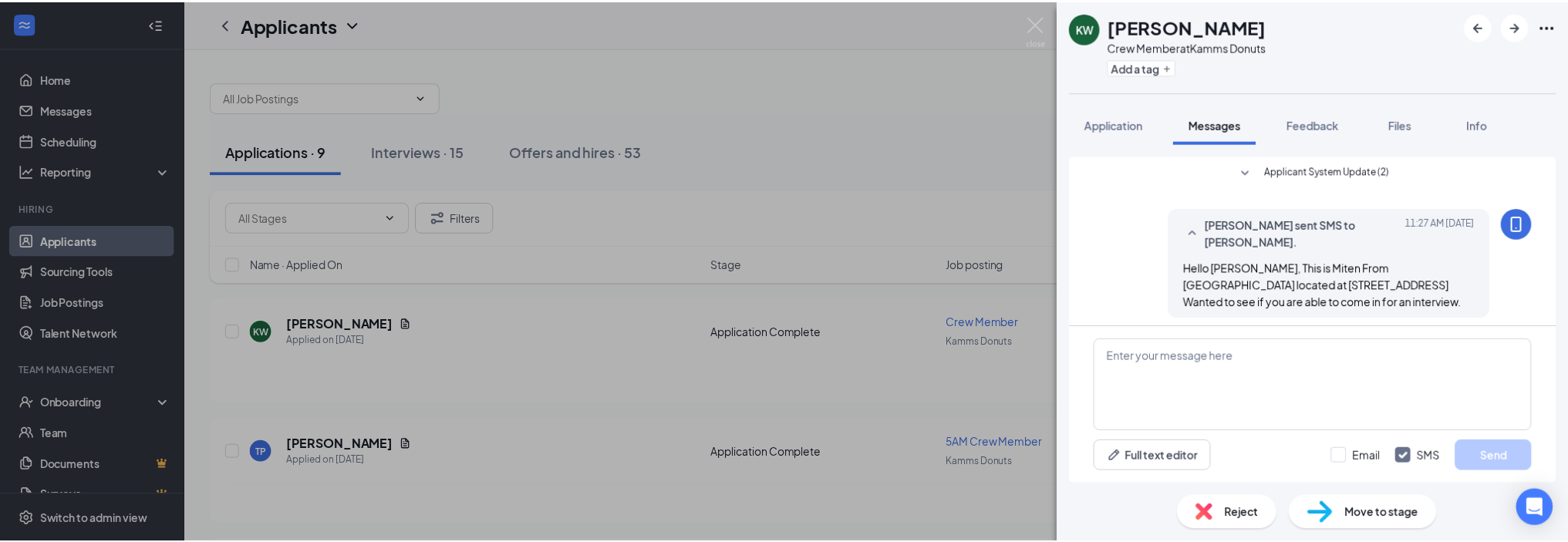
scroll to position [7, 0]
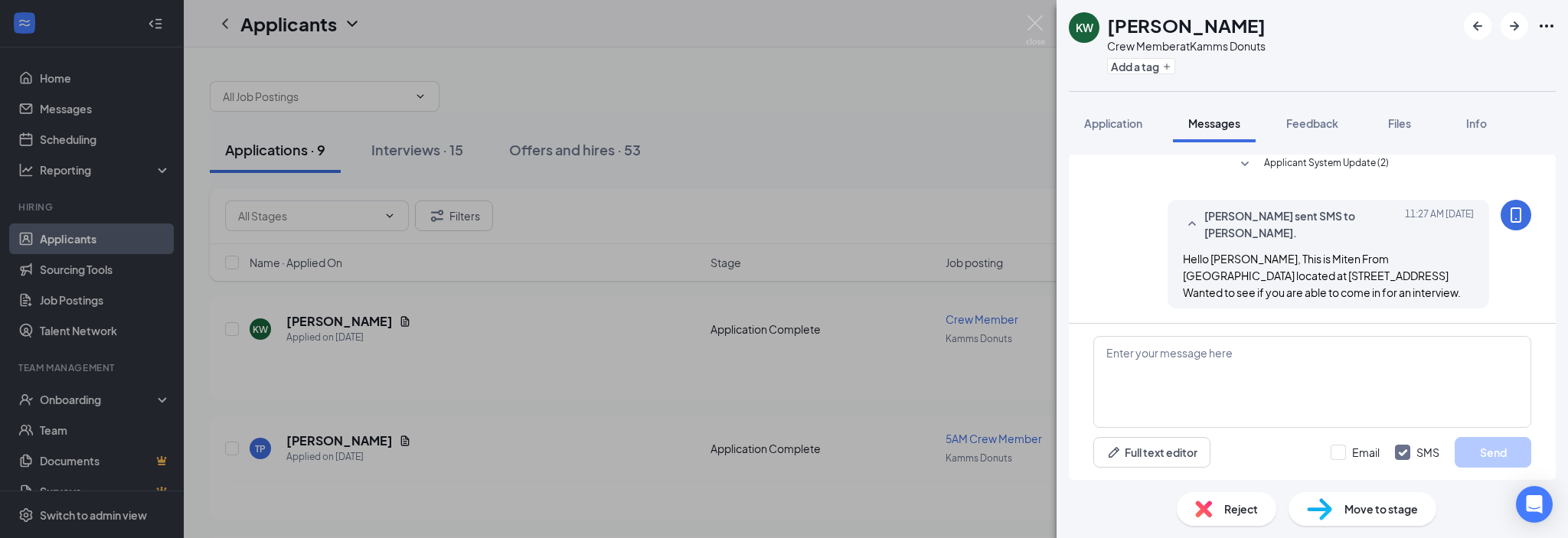
click at [825, 142] on div "KW [PERSON_NAME] Crew Member at Kamms Donuts Add a tag Application Messages Fee…" at bounding box center [784, 269] width 1568 height 538
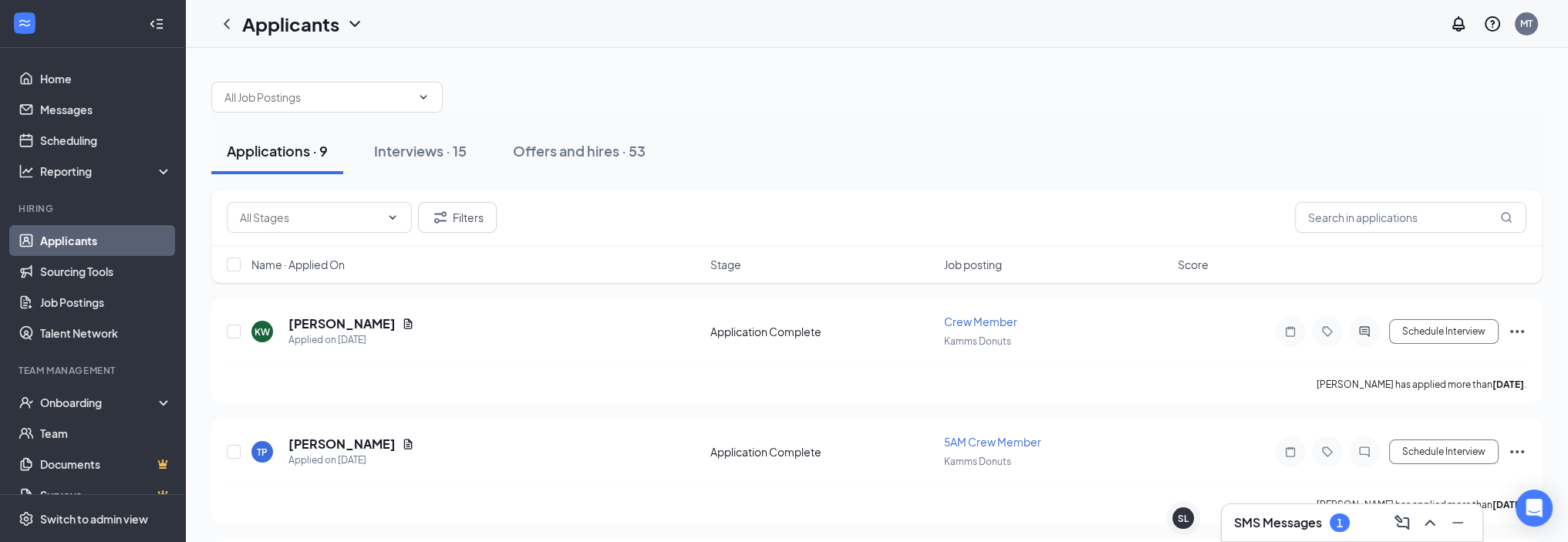
click at [1273, 517] on h3 "SMS Messages" at bounding box center [1278, 522] width 88 height 17
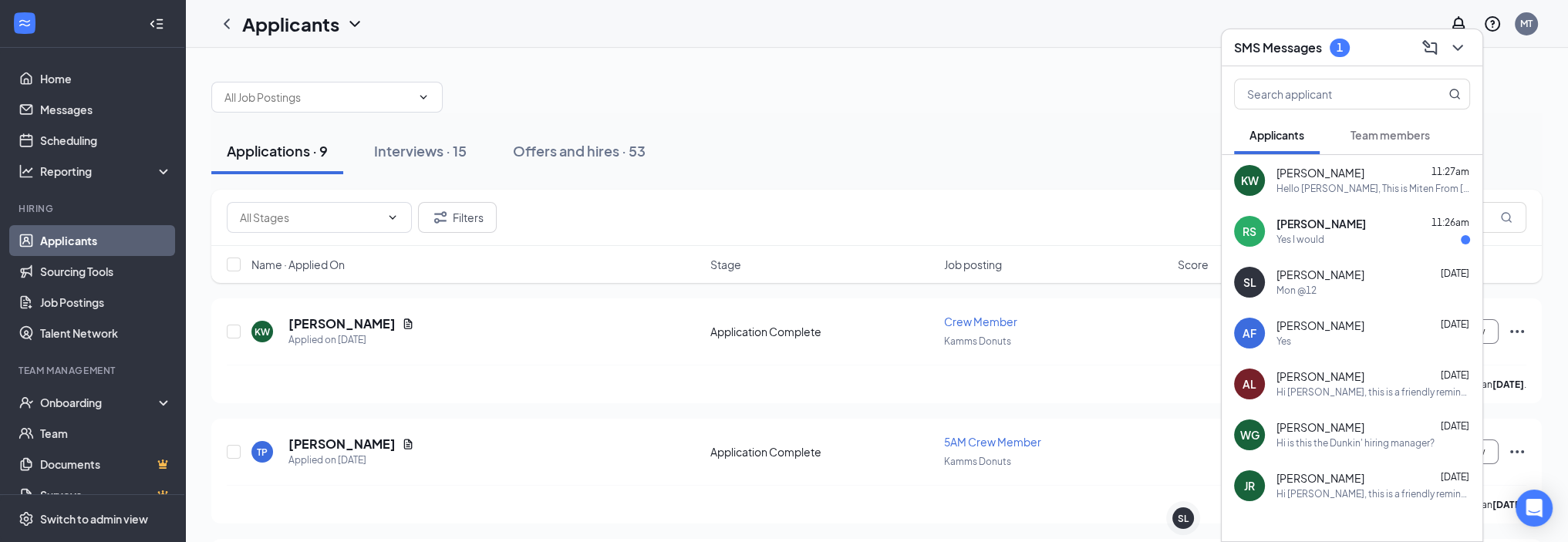
click at [1330, 235] on div "Yes I would" at bounding box center [1373, 240] width 193 height 13
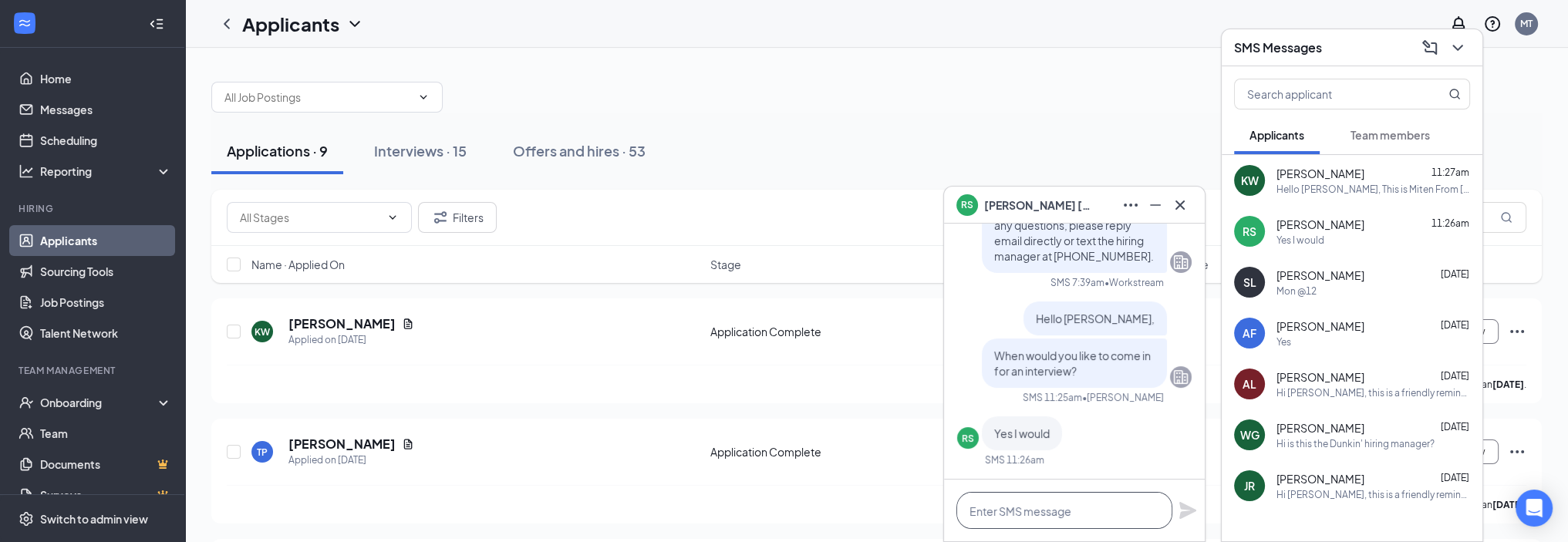
click at [1064, 514] on textarea at bounding box center [1064, 510] width 216 height 37
click at [1033, 509] on textarea "What is best time for you to come in?" at bounding box center [1064, 510] width 216 height 37
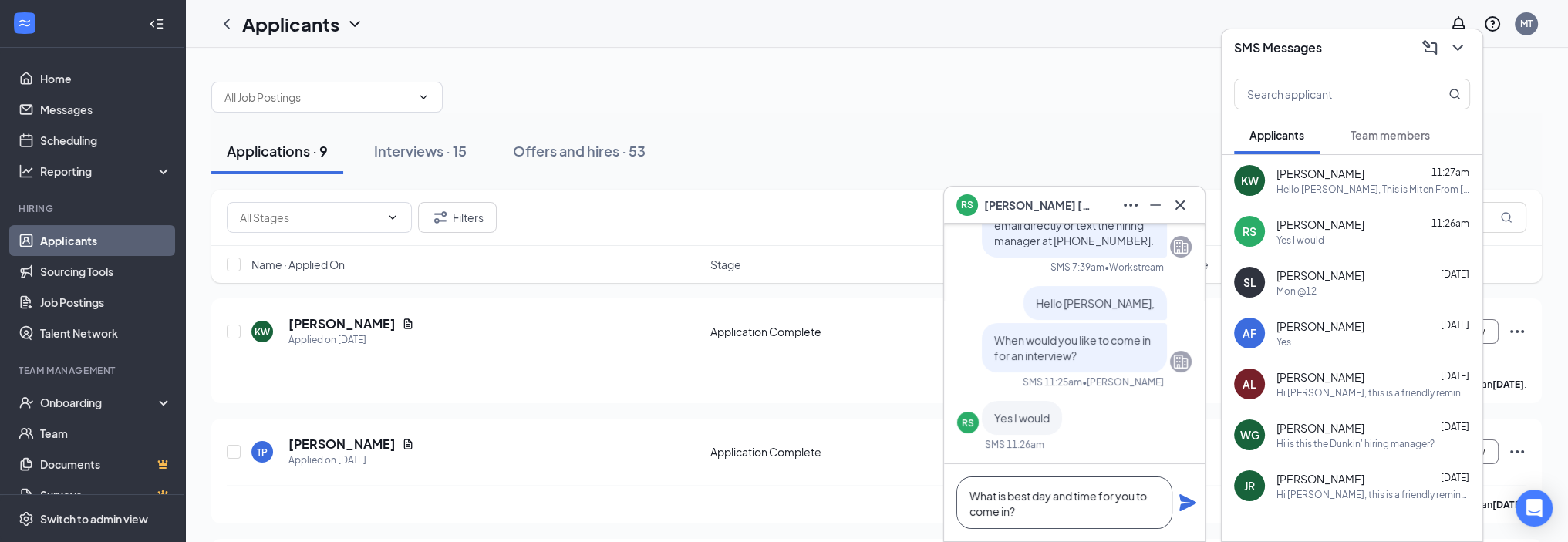
type textarea "What is best day and time for you to come in?"
click at [1182, 502] on icon "Plane" at bounding box center [1188, 502] width 17 height 17
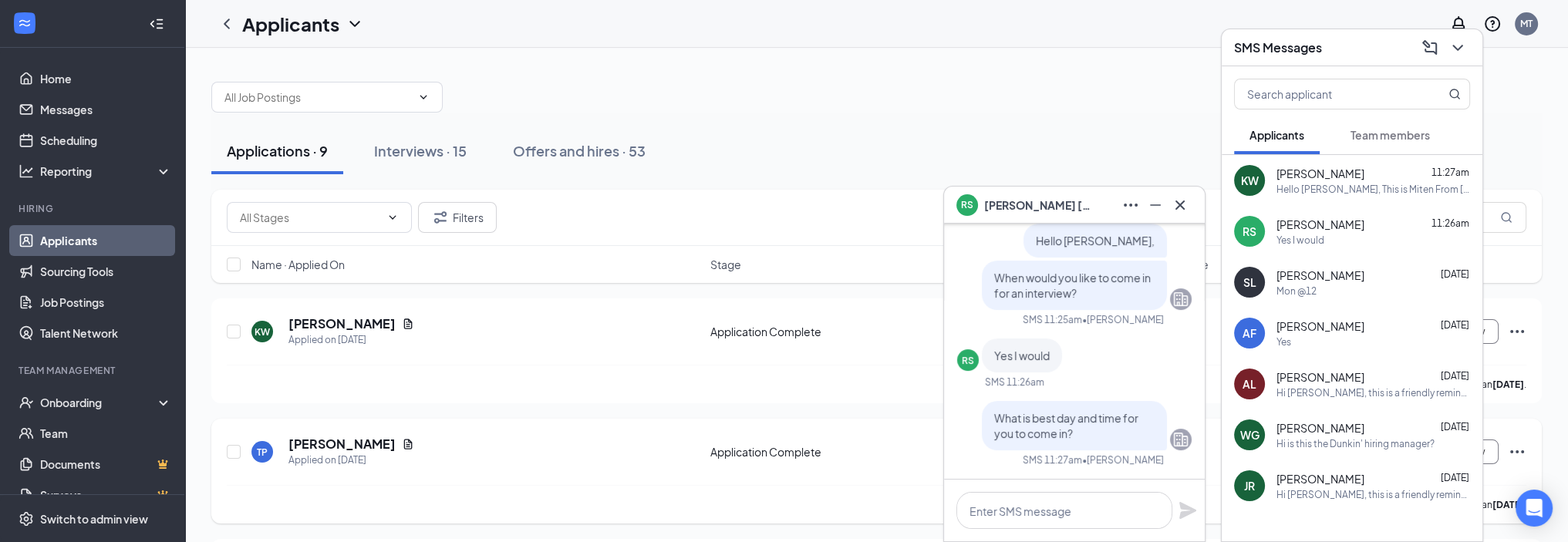
click at [563, 485] on div "[PERSON_NAME] has applied more than [DATE] ." at bounding box center [877, 504] width 1300 height 38
click at [845, 115] on div "Applications · 9 Interviews · 15 Offers and hires · 53" at bounding box center [876, 151] width 1330 height 77
click at [1181, 203] on icon "Cross" at bounding box center [1180, 204] width 9 height 9
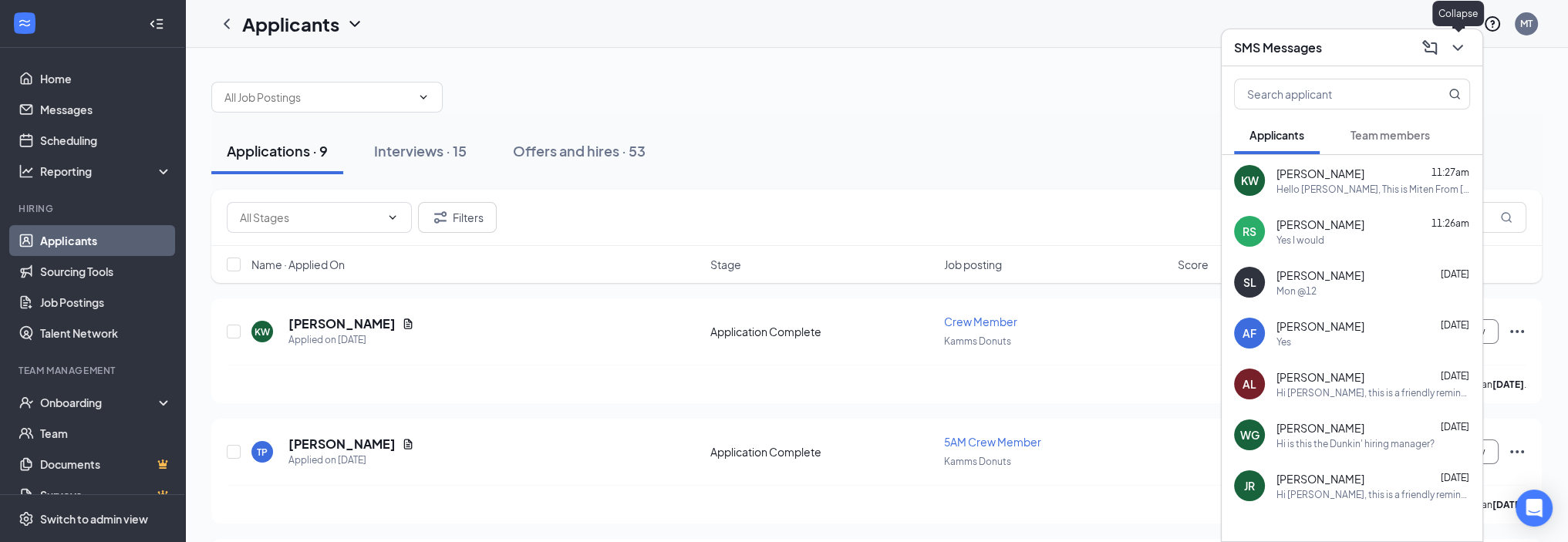
click at [1460, 52] on icon "ChevronDown" at bounding box center [1458, 47] width 18 height 18
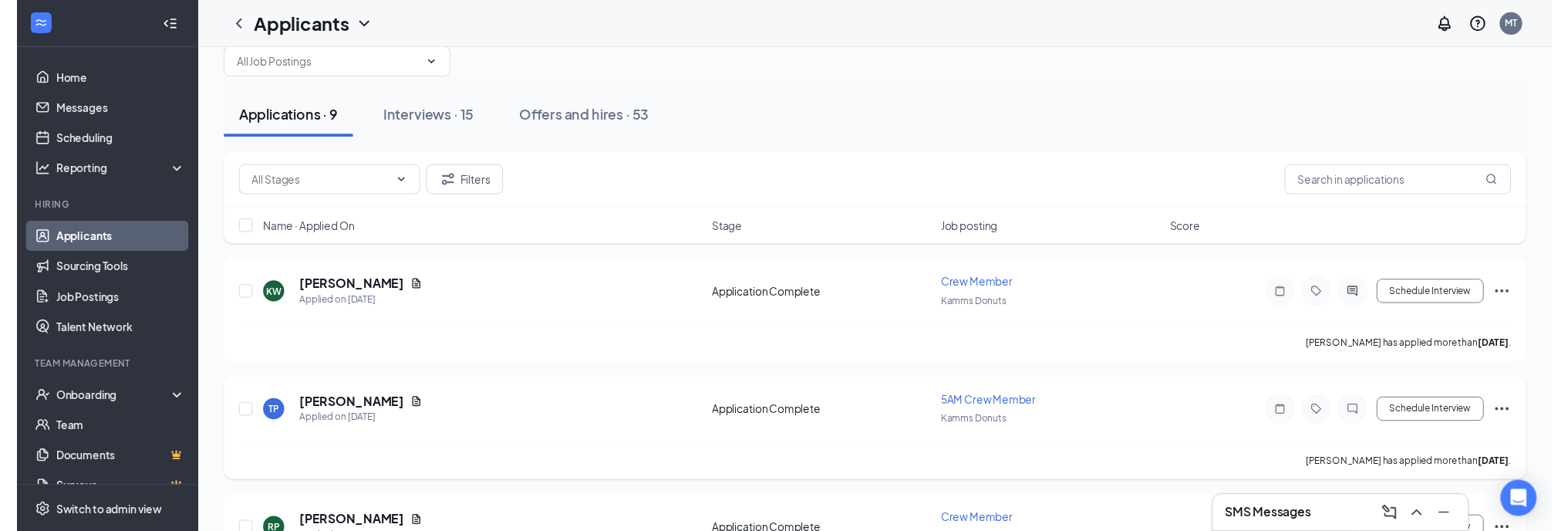
scroll to position [78, 0]
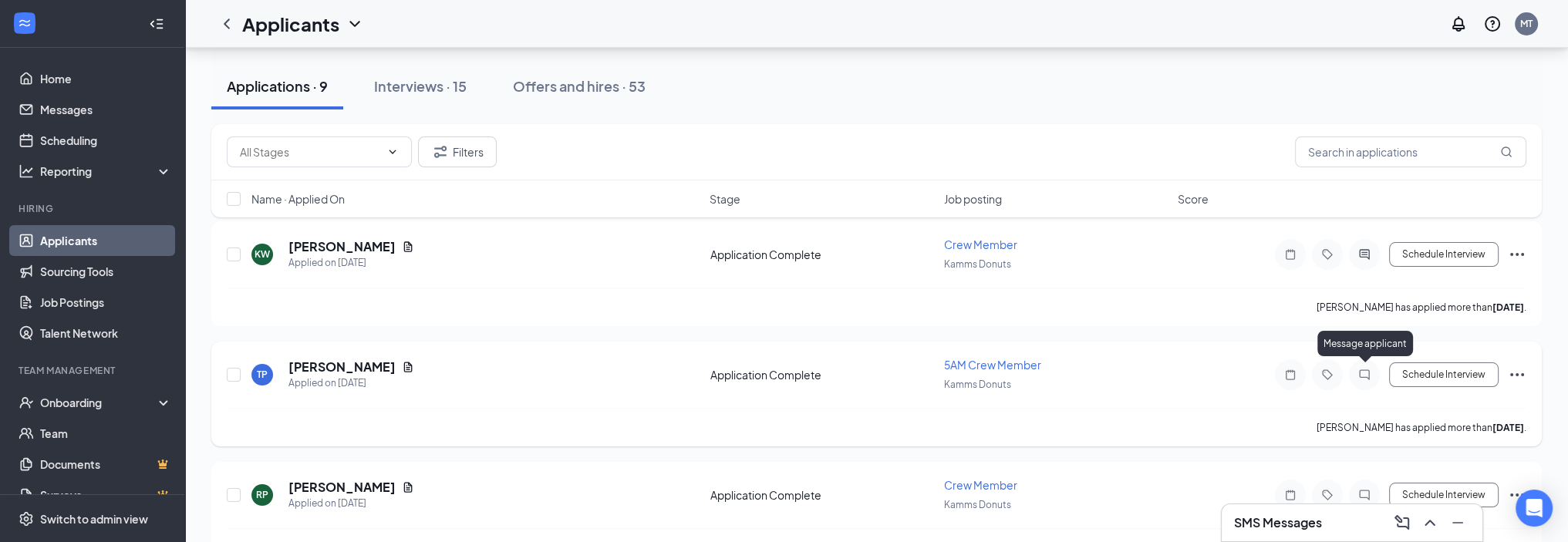
click at [1365, 373] on icon "ChatInactive" at bounding box center [1364, 374] width 18 height 13
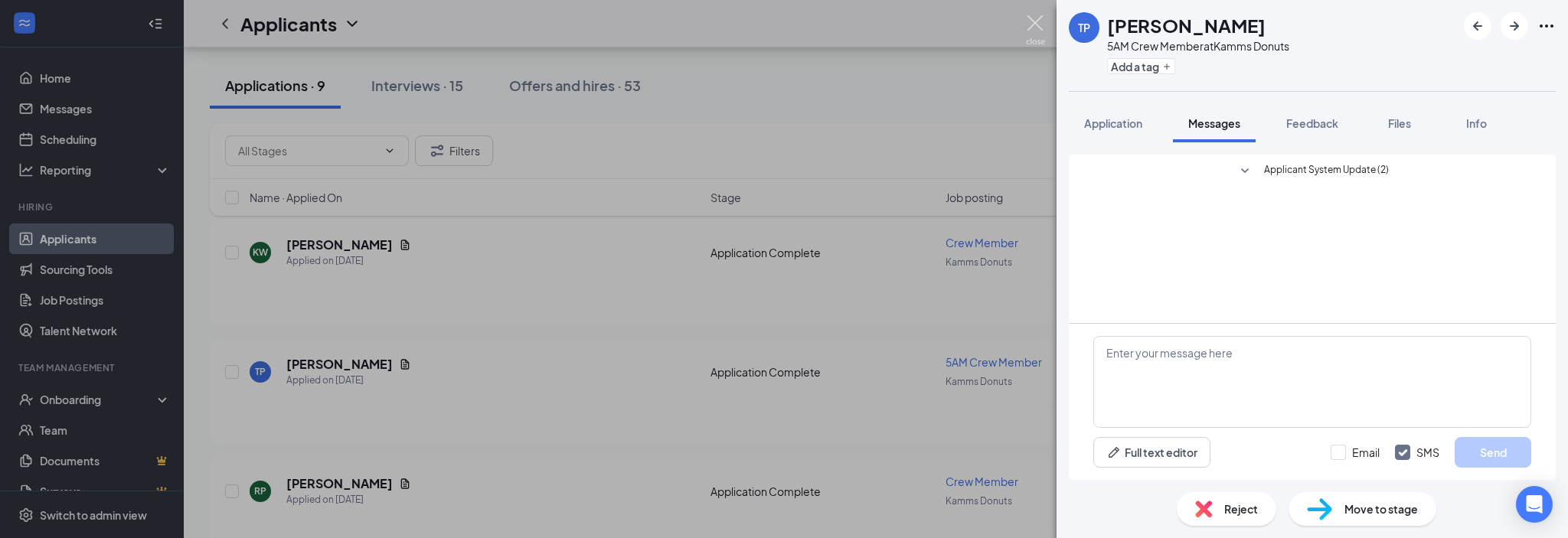
click at [1041, 16] on img at bounding box center [1035, 30] width 19 height 30
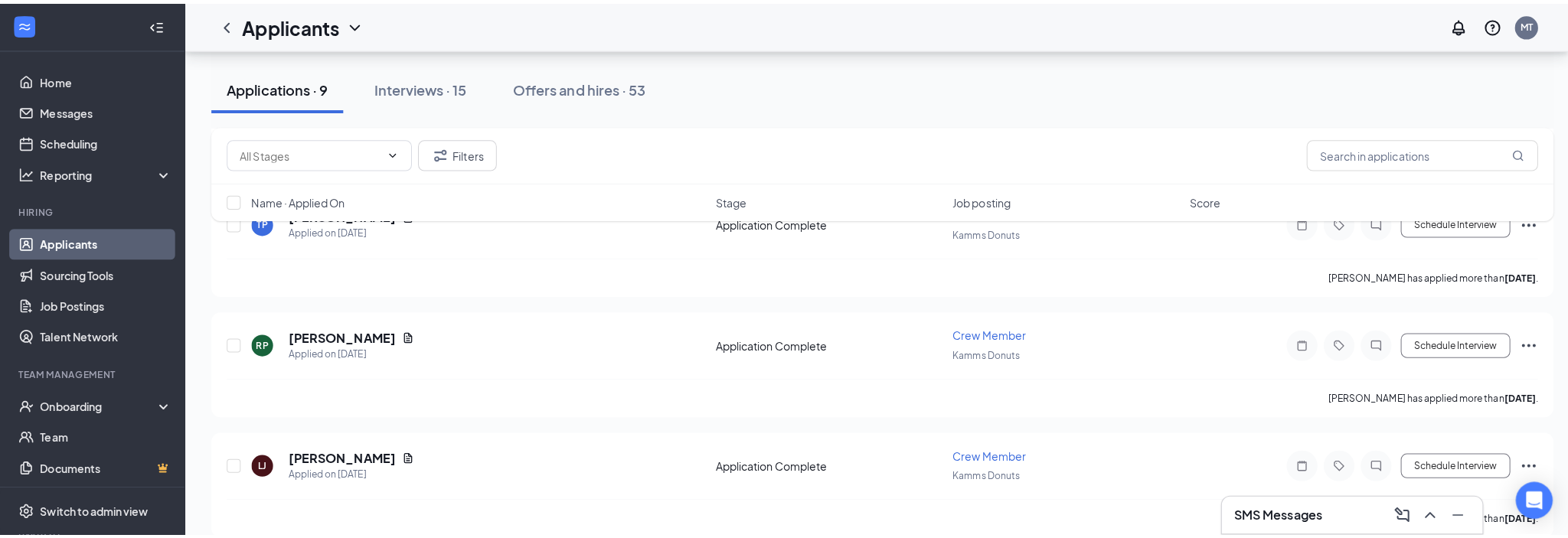
scroll to position [230, 0]
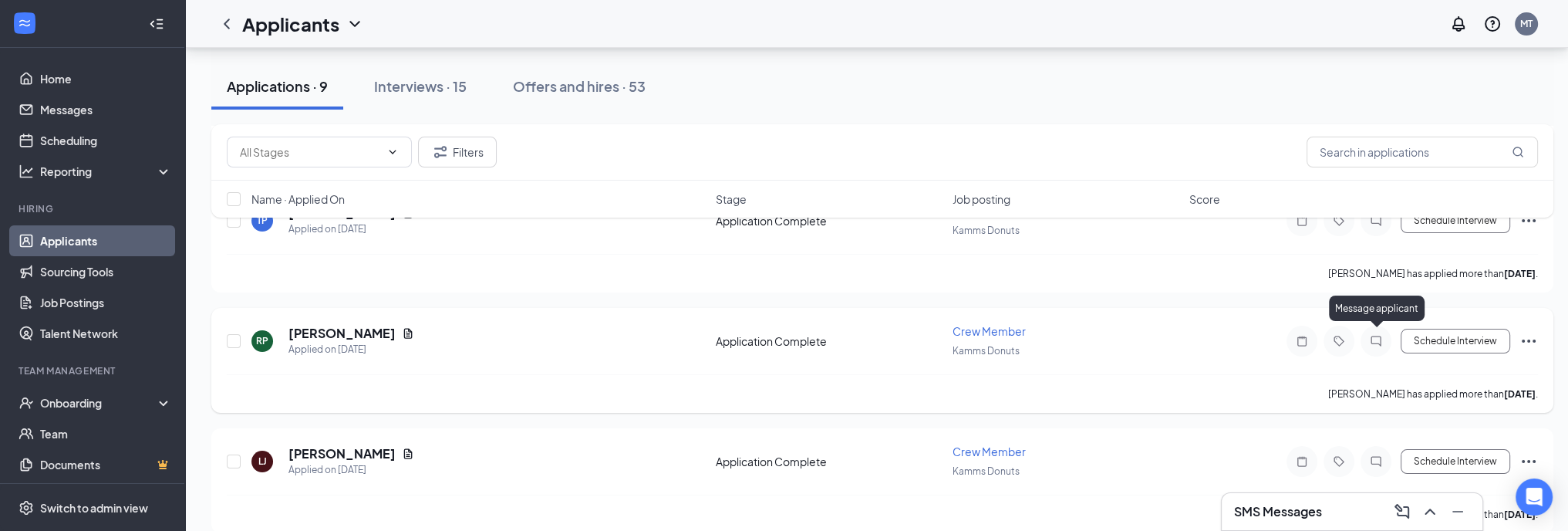
click at [1380, 335] on icon "ChatInactive" at bounding box center [1376, 341] width 18 height 13
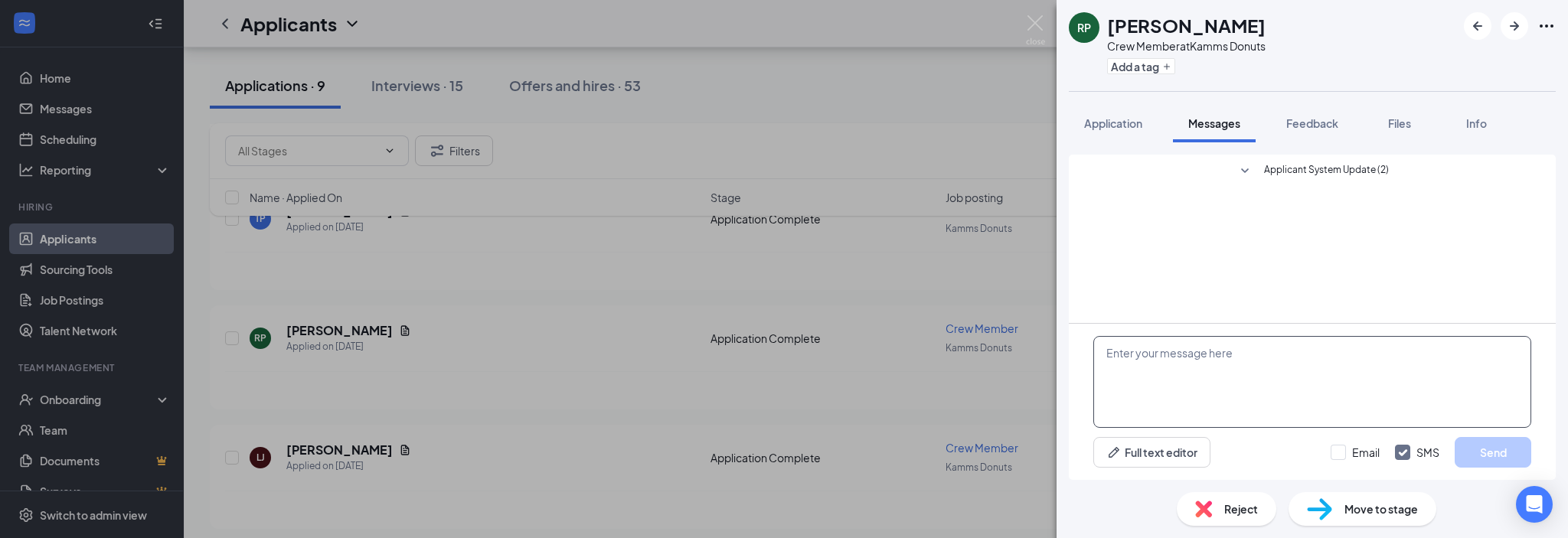
click at [1342, 359] on textarea at bounding box center [1312, 382] width 438 height 92
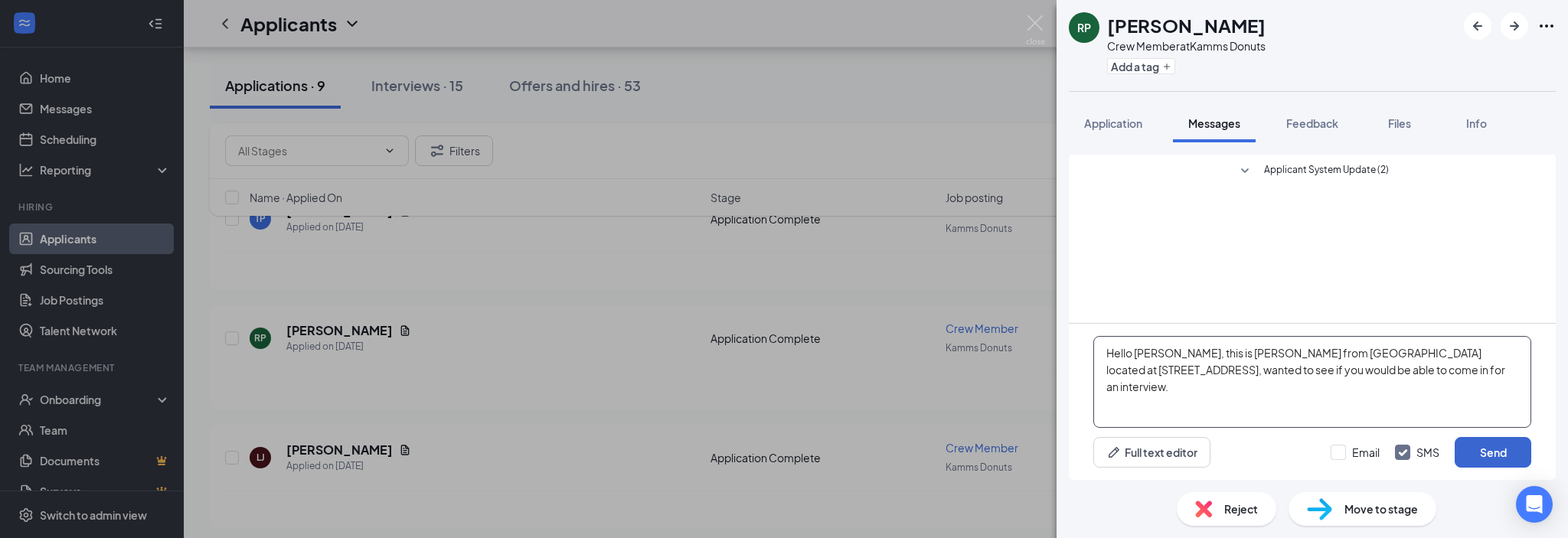
type textarea "Hello [PERSON_NAME], this is [PERSON_NAME] from [GEOGRAPHIC_DATA] located at [S…"
click at [1499, 452] on button "Send" at bounding box center [1492, 452] width 77 height 31
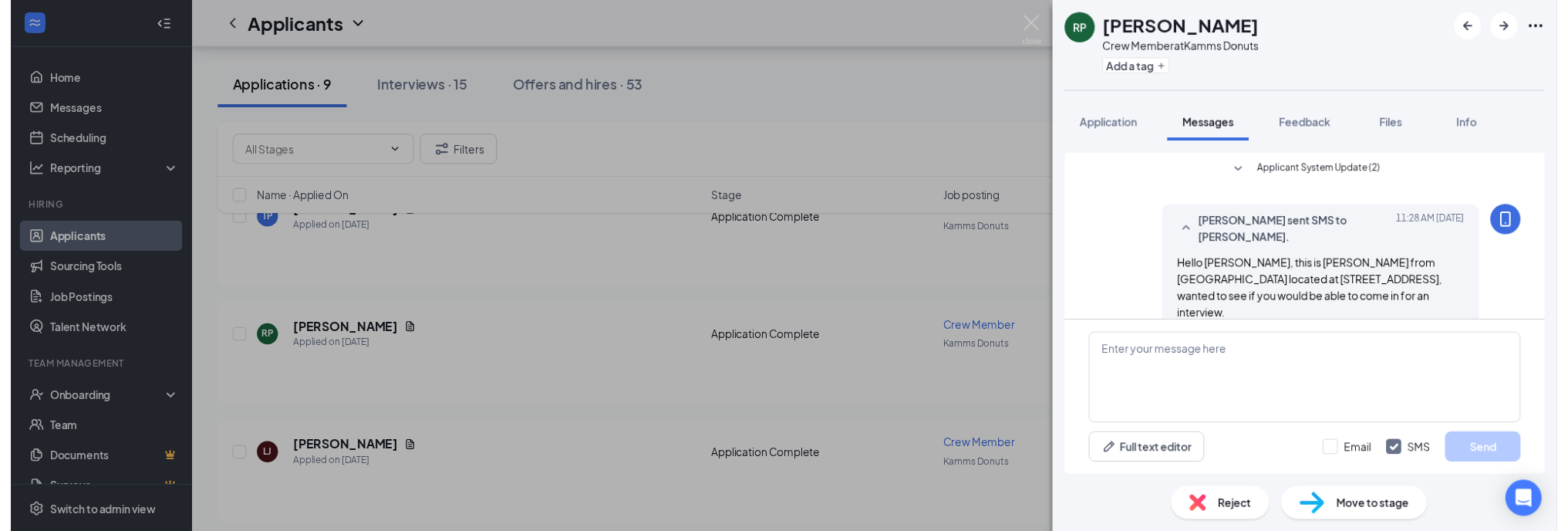
scroll to position [7, 0]
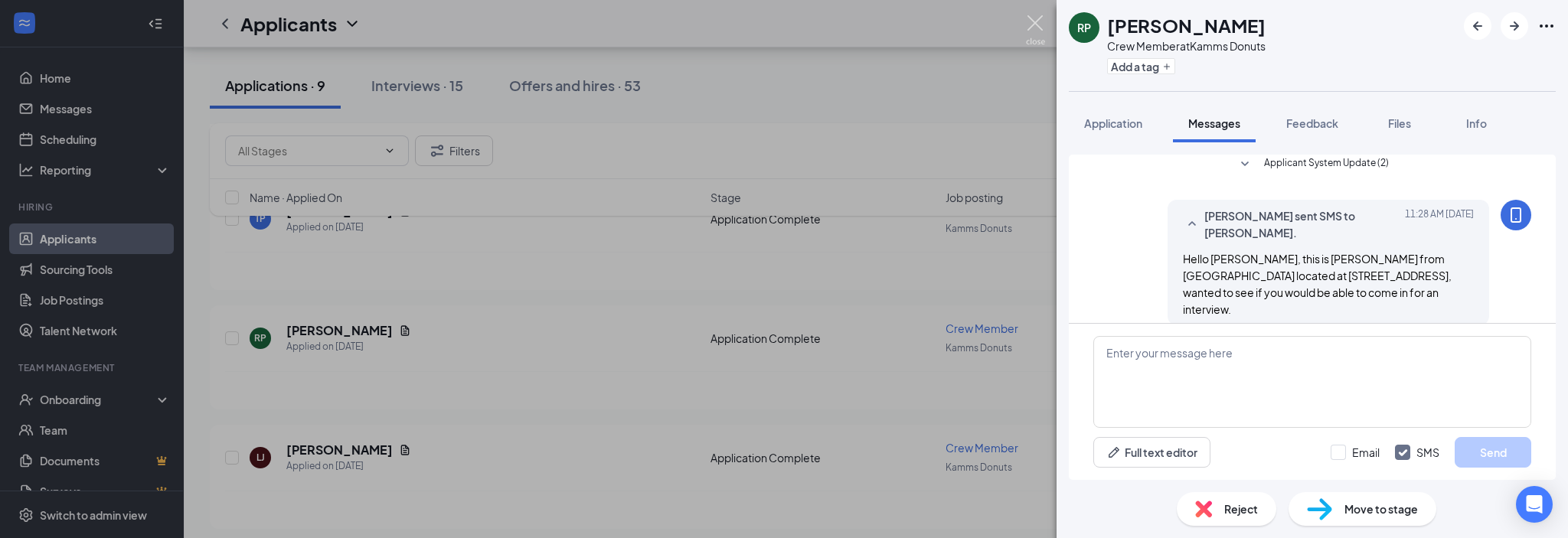
click at [1030, 24] on img at bounding box center [1035, 30] width 19 height 30
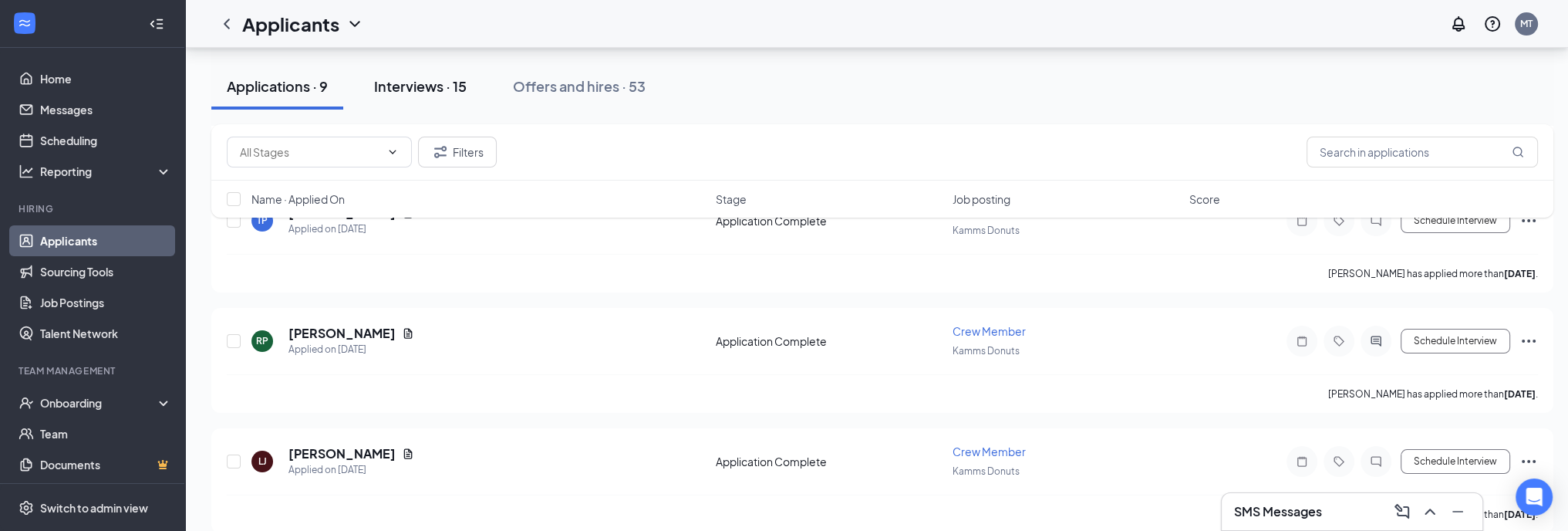
click at [426, 83] on div "Interviews · 15" at bounding box center [420, 86] width 93 height 19
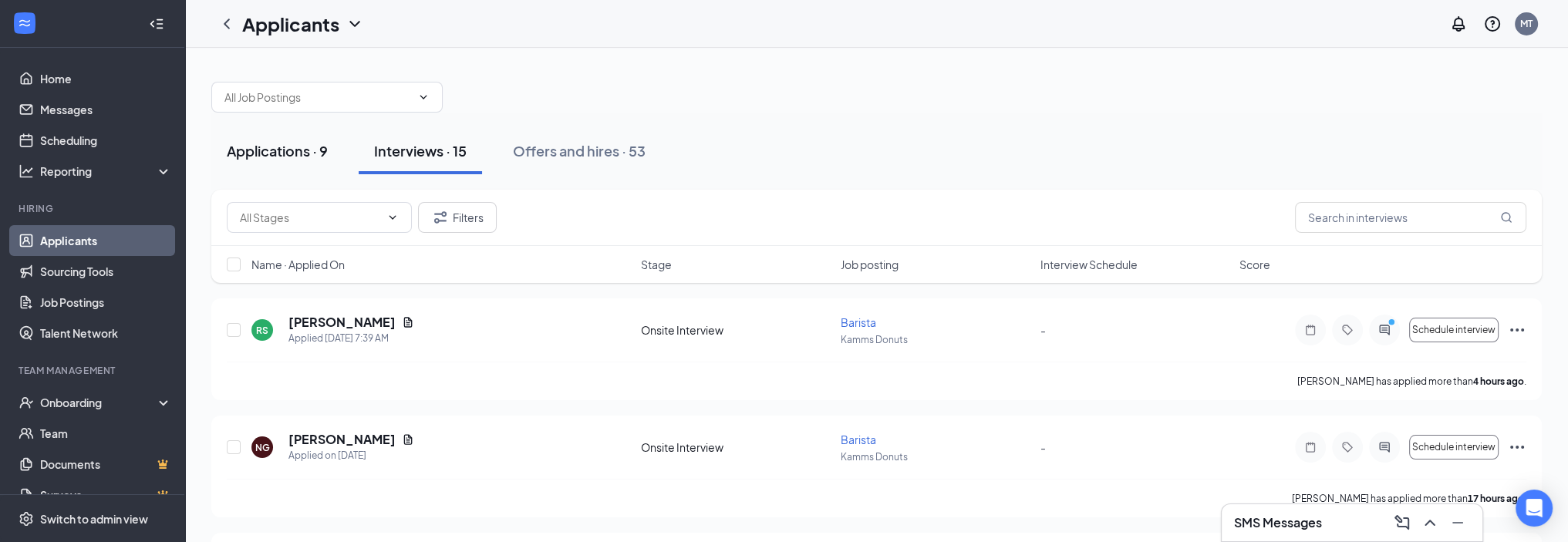
click at [294, 154] on div "Applications · 9" at bounding box center [277, 150] width 101 height 19
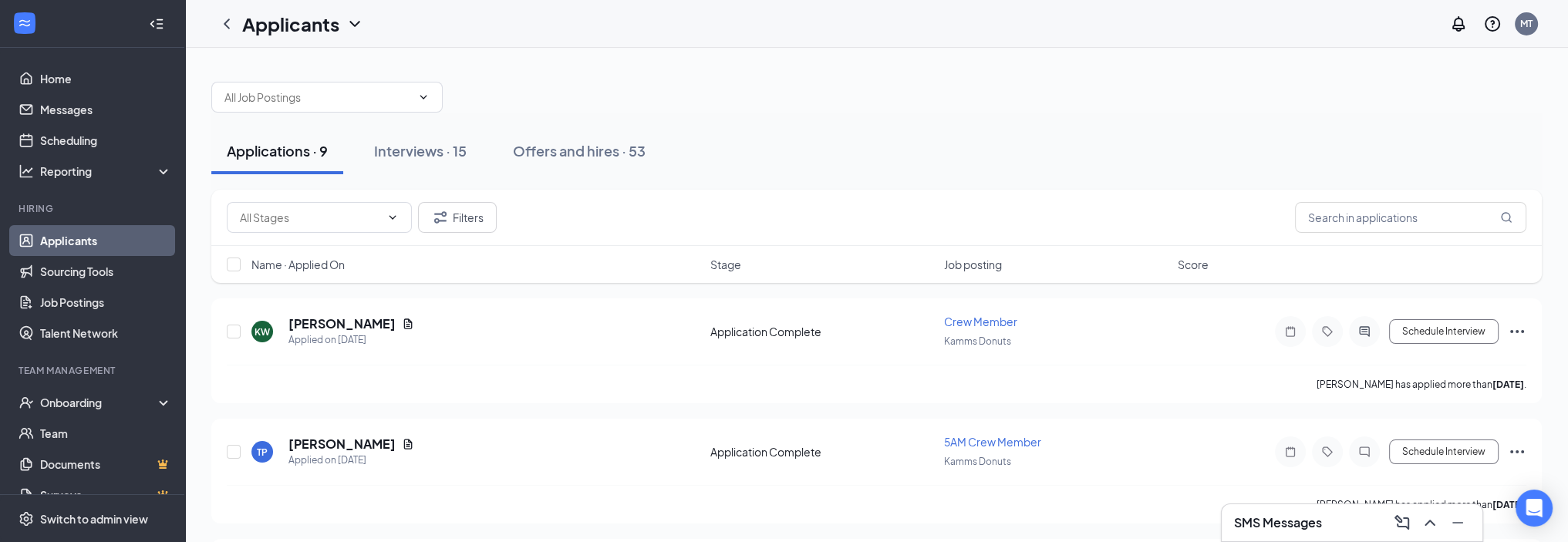
click at [1339, 520] on div "SMS Messages" at bounding box center [1352, 522] width 236 height 25
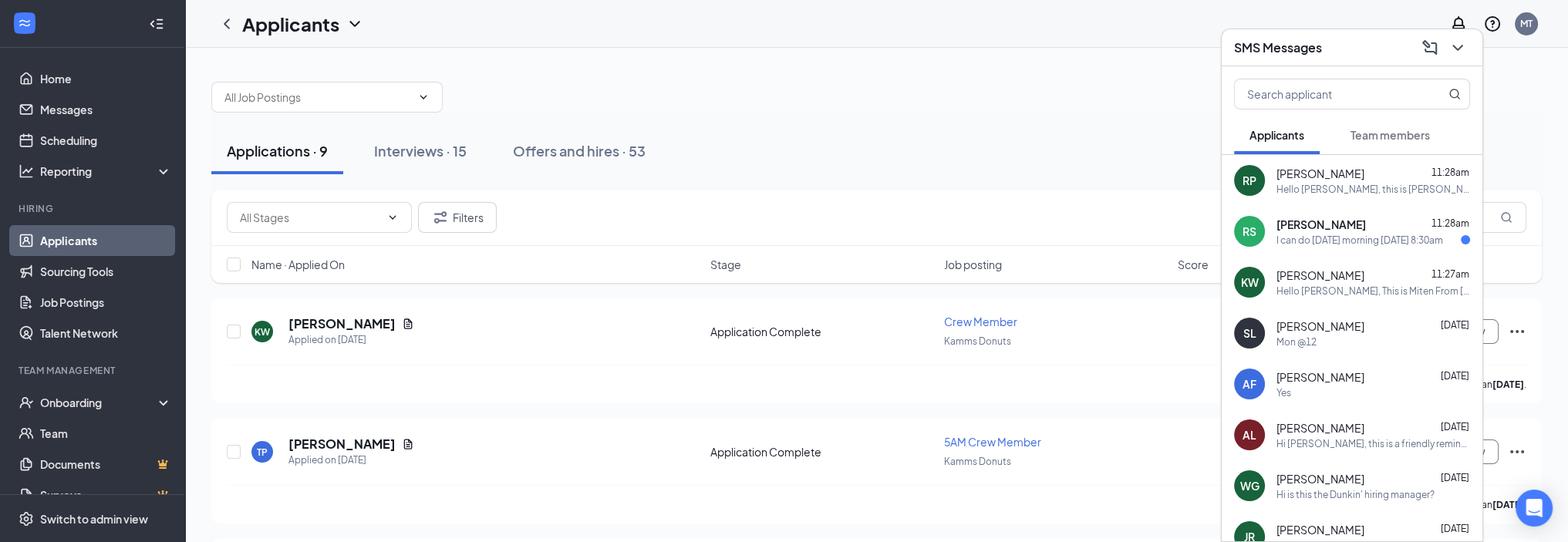
click at [1346, 237] on div "I can do [DATE] morning [DATE] 8:30am" at bounding box center [1359, 240] width 167 height 13
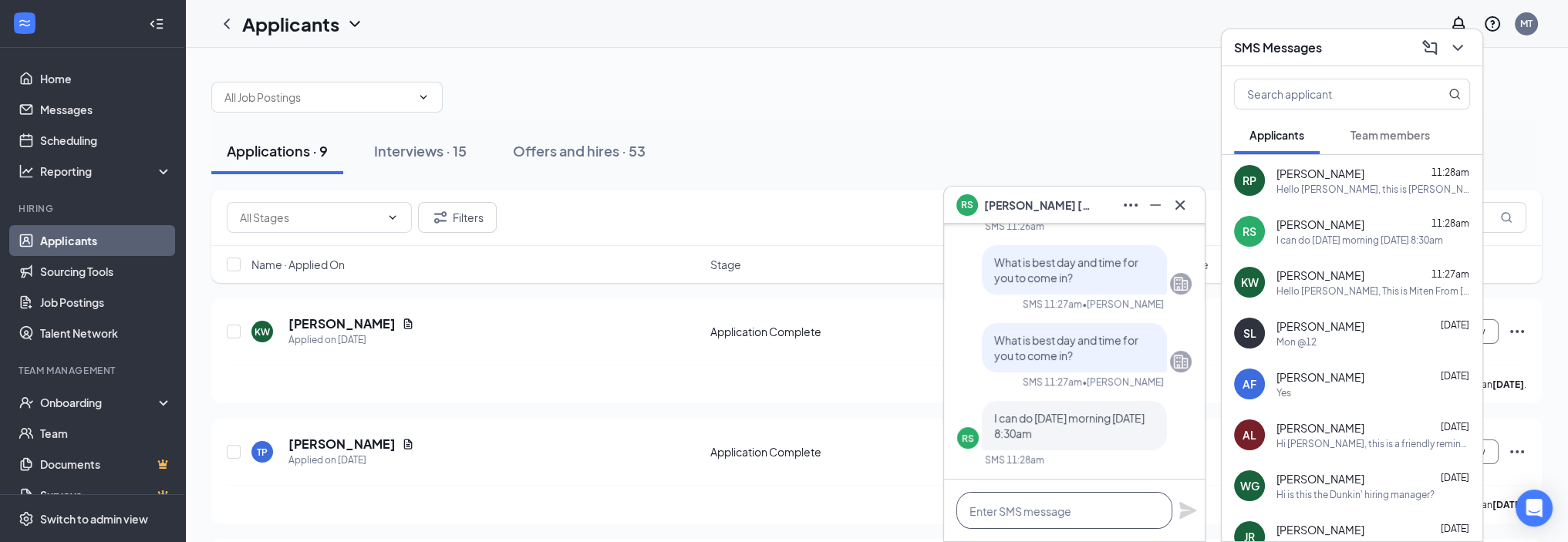
click at [1026, 506] on textarea at bounding box center [1064, 510] width 216 height 37
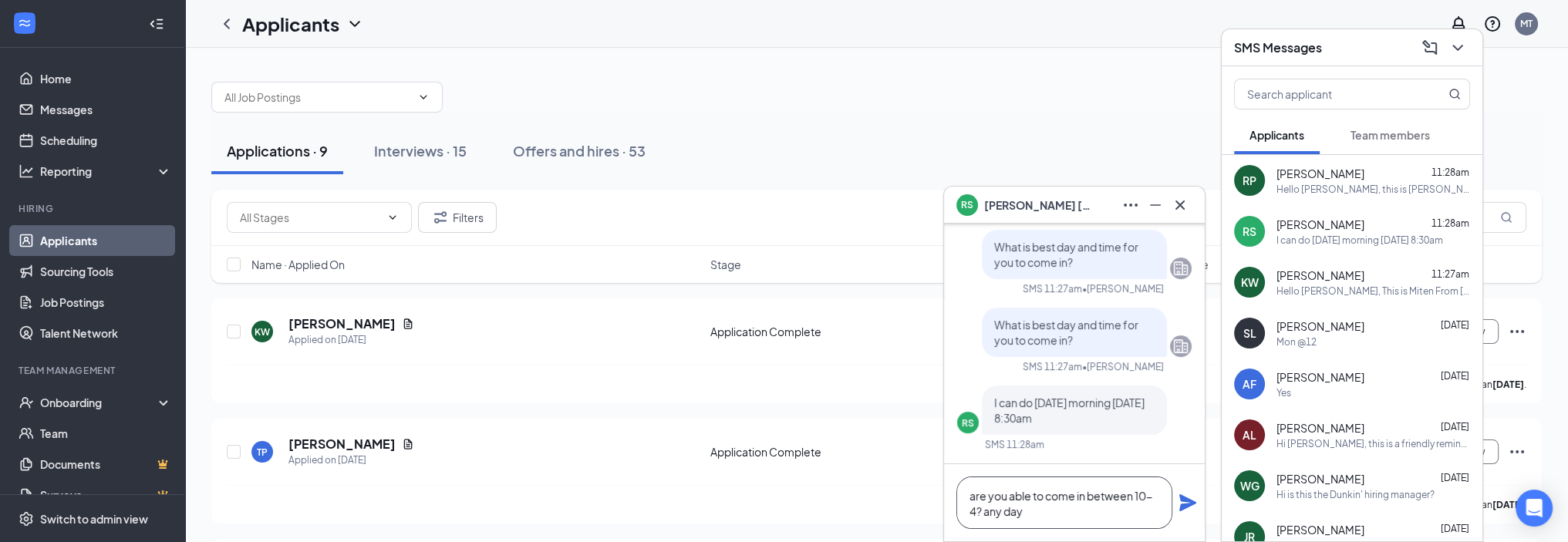
type textarea "are you able to come in between 10-4? any day"
click at [1184, 496] on icon "Plane" at bounding box center [1188, 502] width 17 height 17
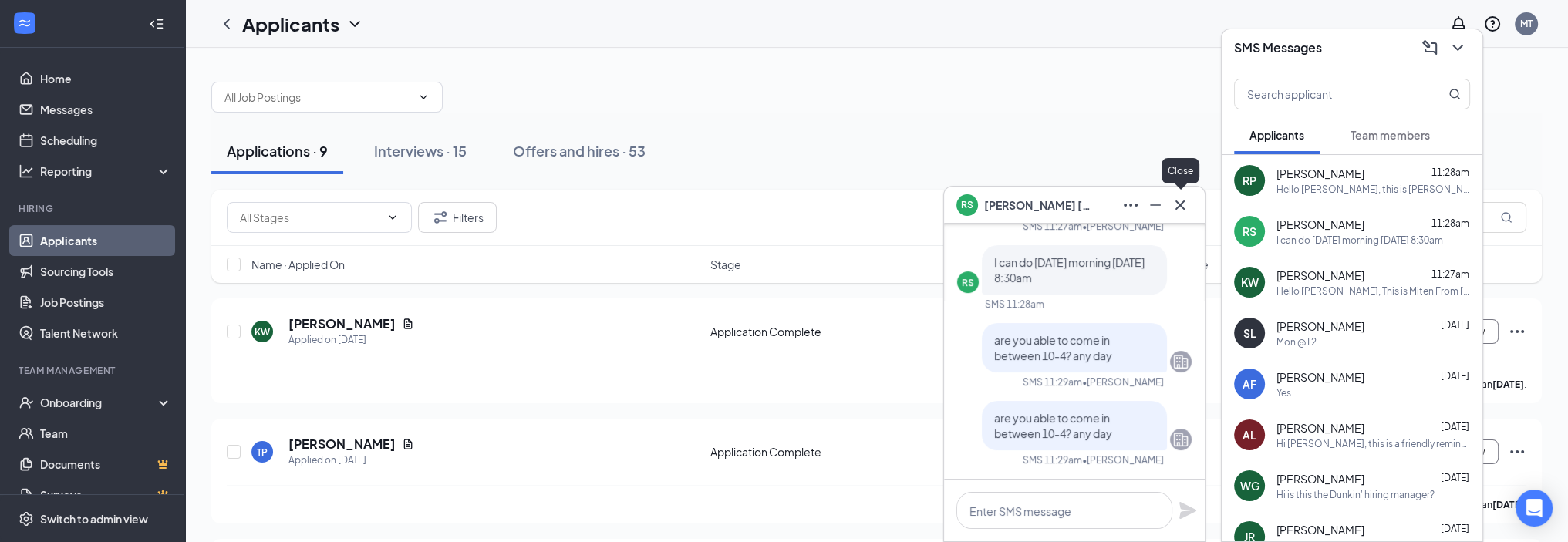
click at [1179, 203] on icon "Cross" at bounding box center [1180, 204] width 9 height 9
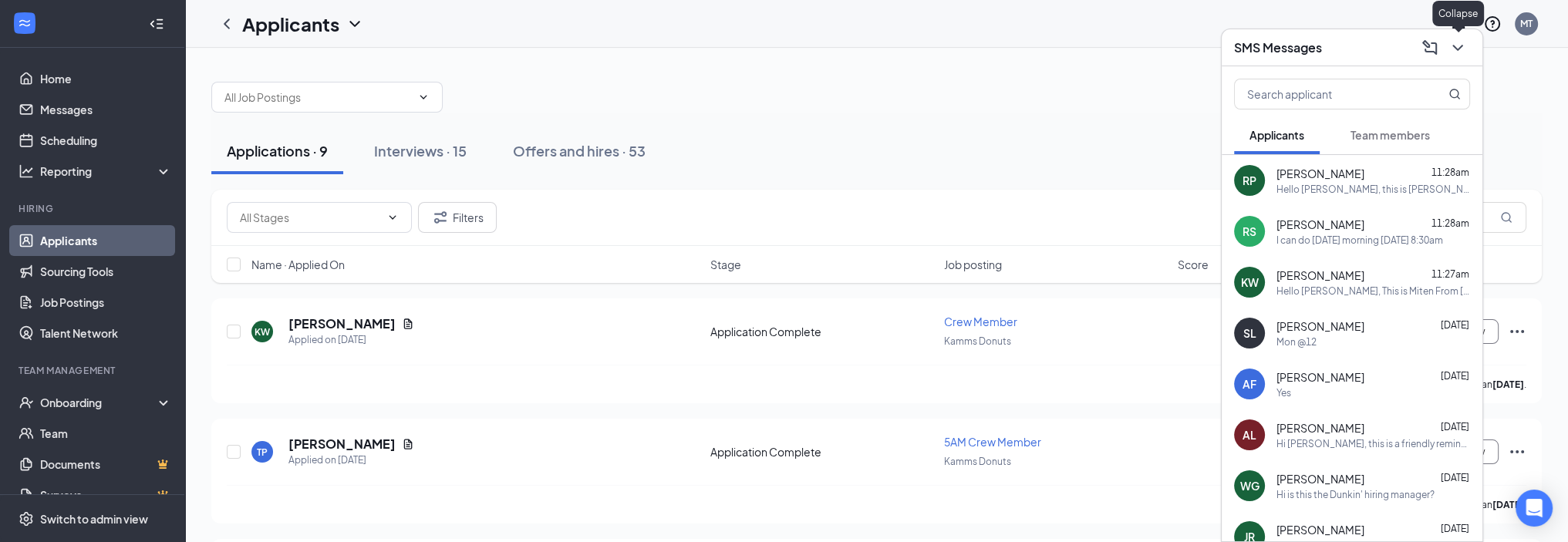
click at [1453, 44] on icon "ChevronDown" at bounding box center [1458, 47] width 18 height 18
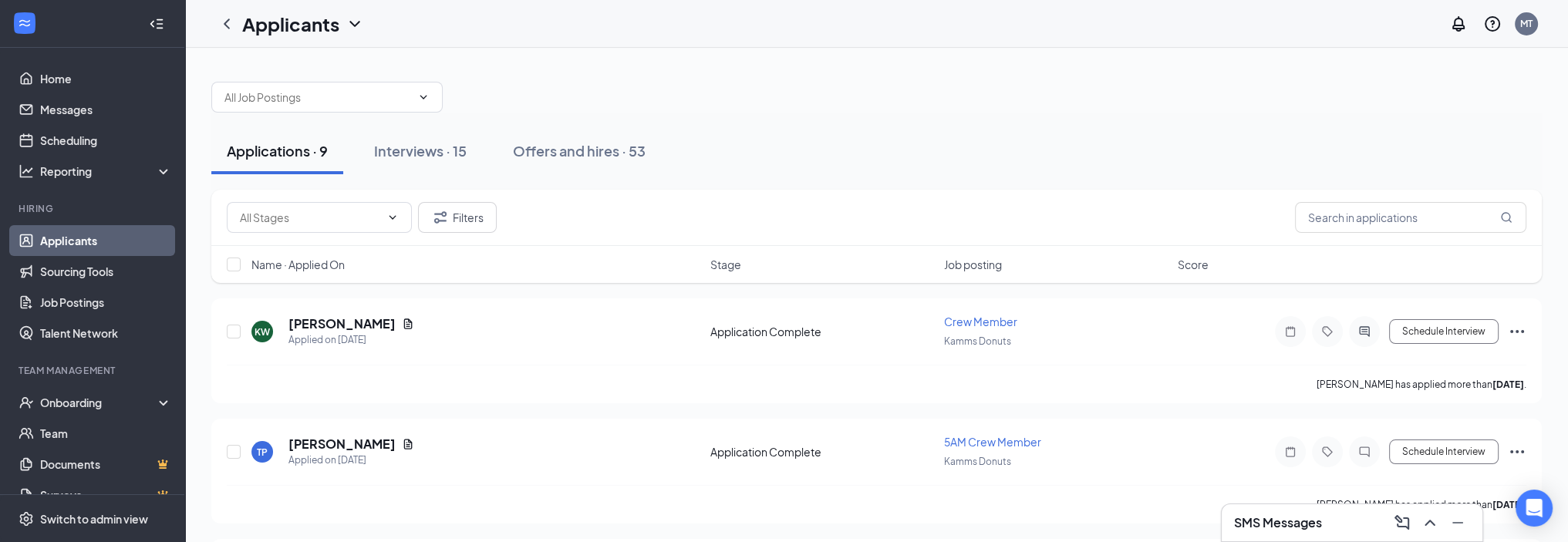
click at [1316, 520] on h3 "SMS Messages" at bounding box center [1278, 522] width 88 height 17
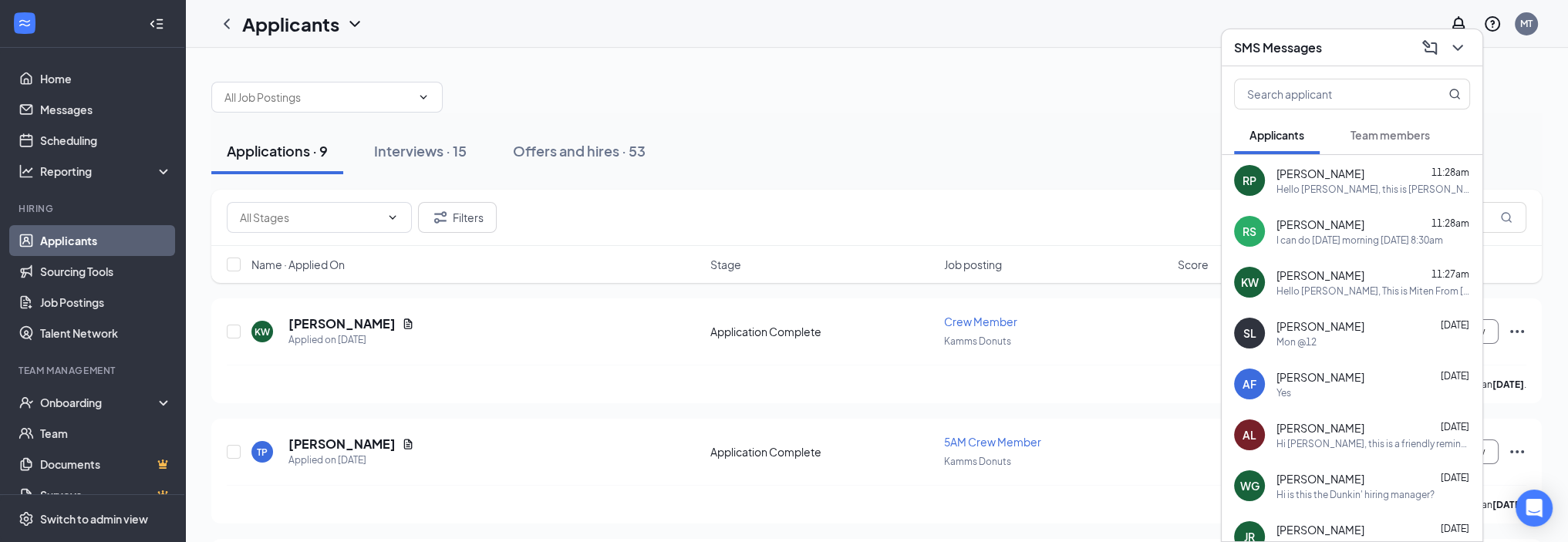
click at [1324, 183] on div "Hello [PERSON_NAME], this is [PERSON_NAME] from [GEOGRAPHIC_DATA] located at [S…" at bounding box center [1373, 189] width 193 height 13
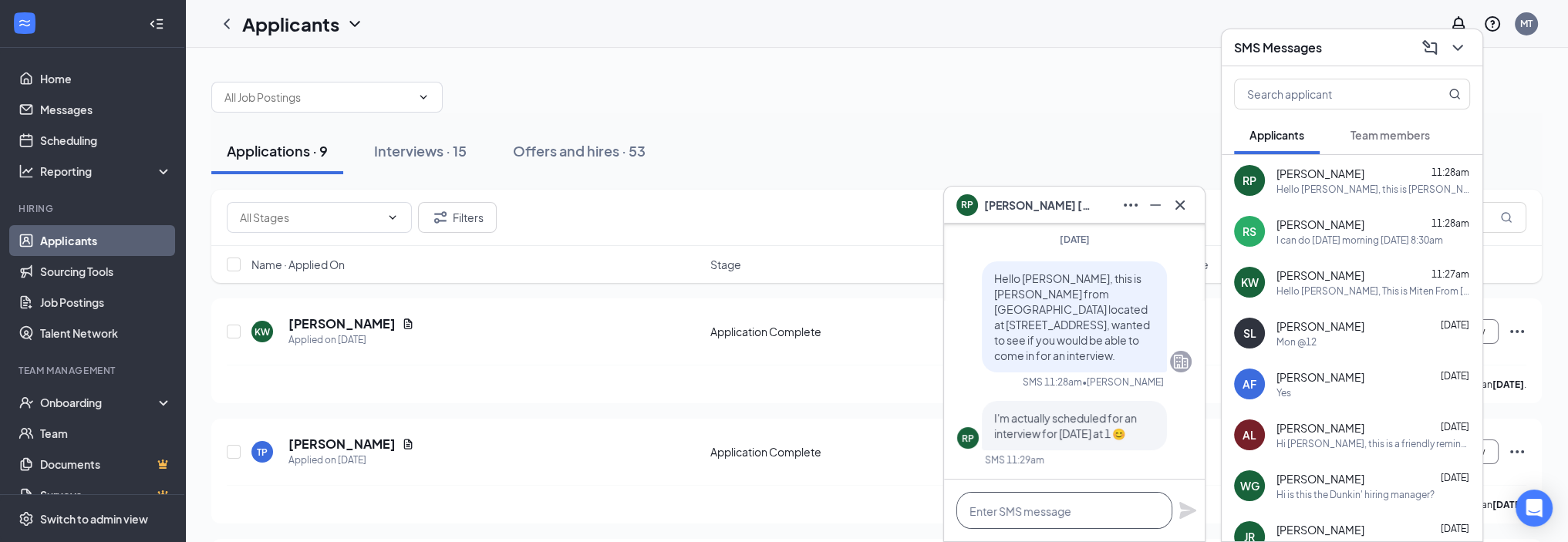
click at [1061, 514] on textarea at bounding box center [1064, 510] width 216 height 37
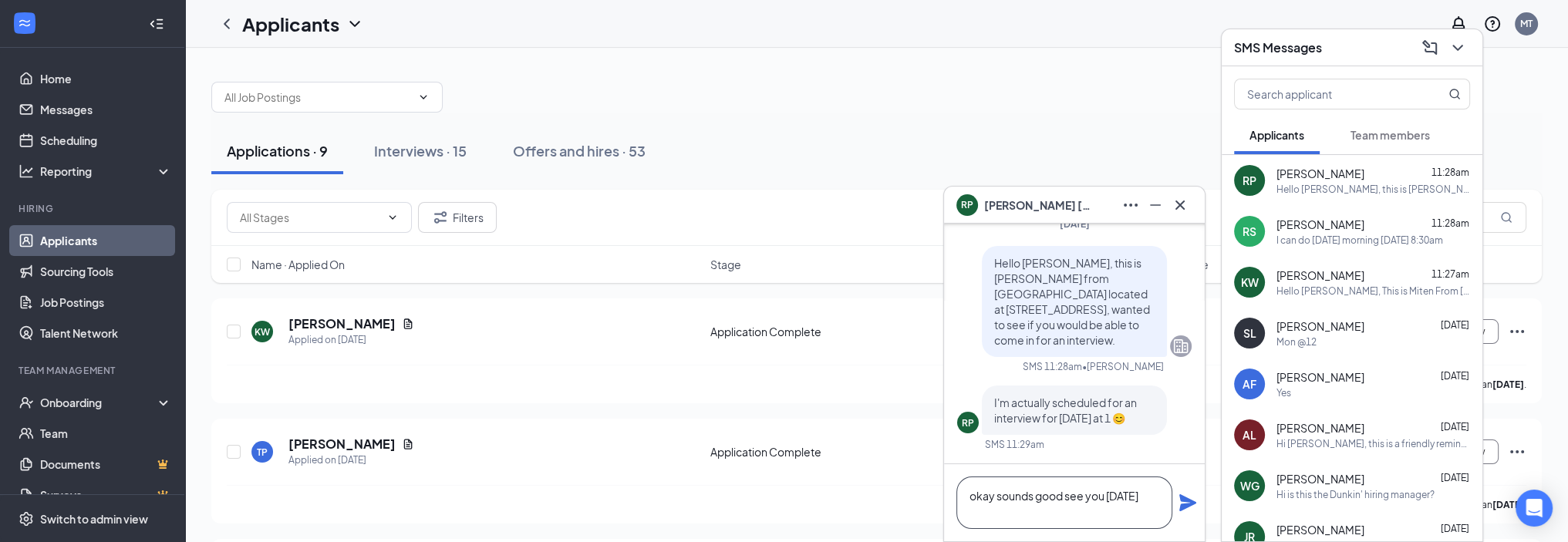
type textarea "okay sounds good see you [DATE]"
click at [1182, 504] on icon "Plane" at bounding box center [1188, 502] width 17 height 17
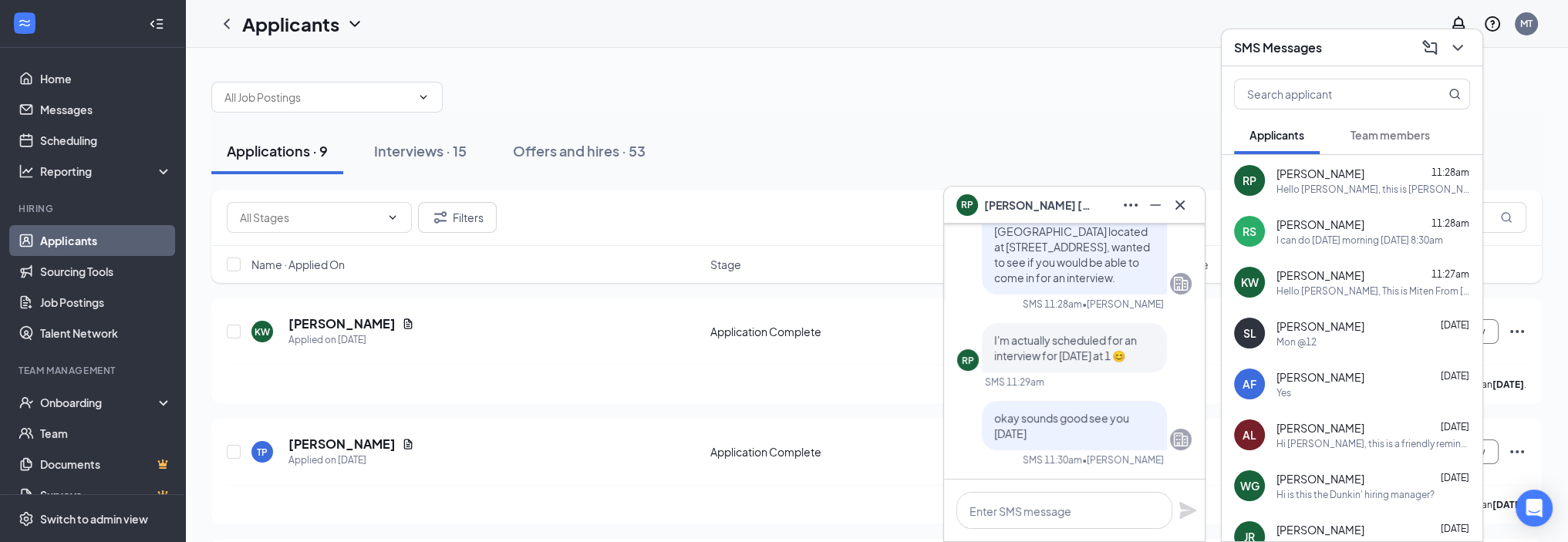
click at [1297, 242] on div "I can do [DATE] morning [DATE] 8:30am" at bounding box center [1359, 240] width 167 height 13
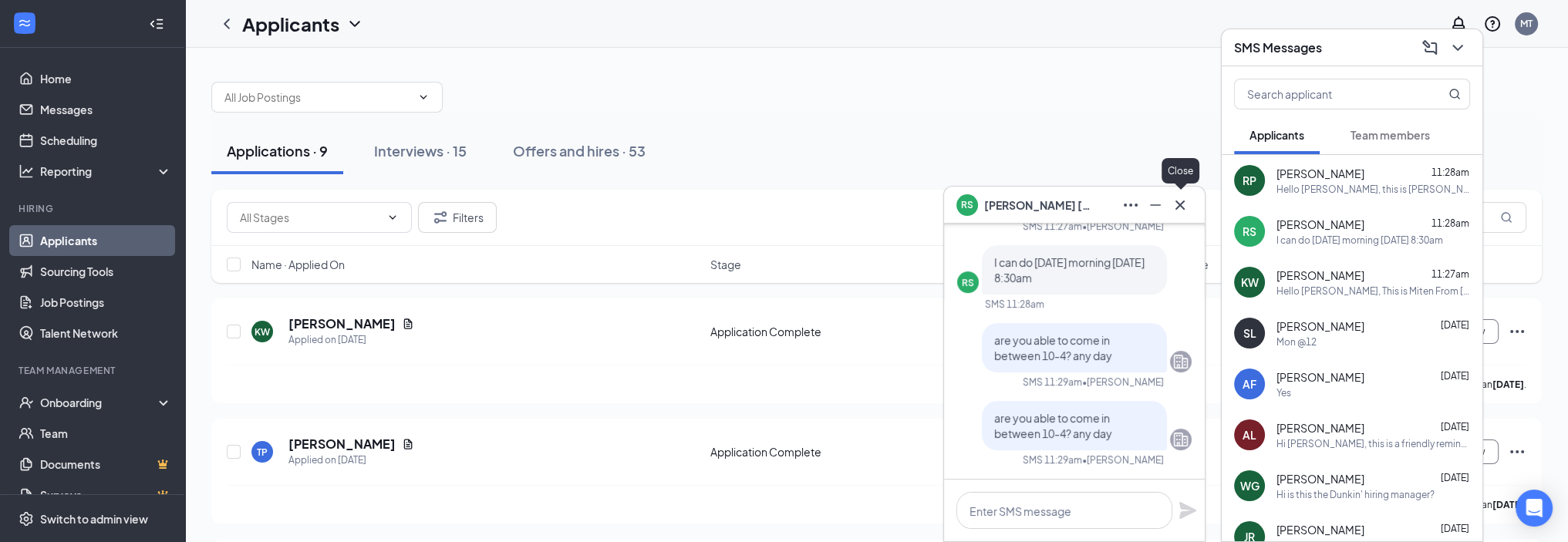
click at [1174, 203] on icon "Cross" at bounding box center [1180, 205] width 18 height 18
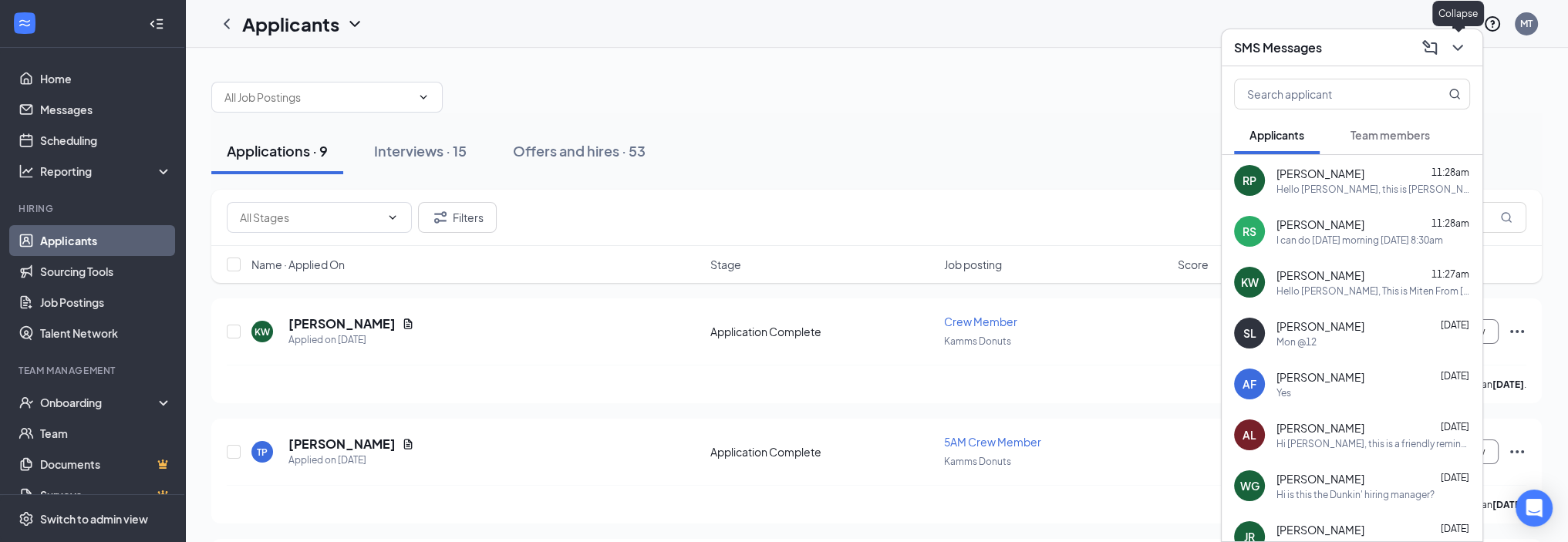
click at [1460, 44] on icon "ChevronDown" at bounding box center [1458, 47] width 18 height 18
